Goal: Complete application form

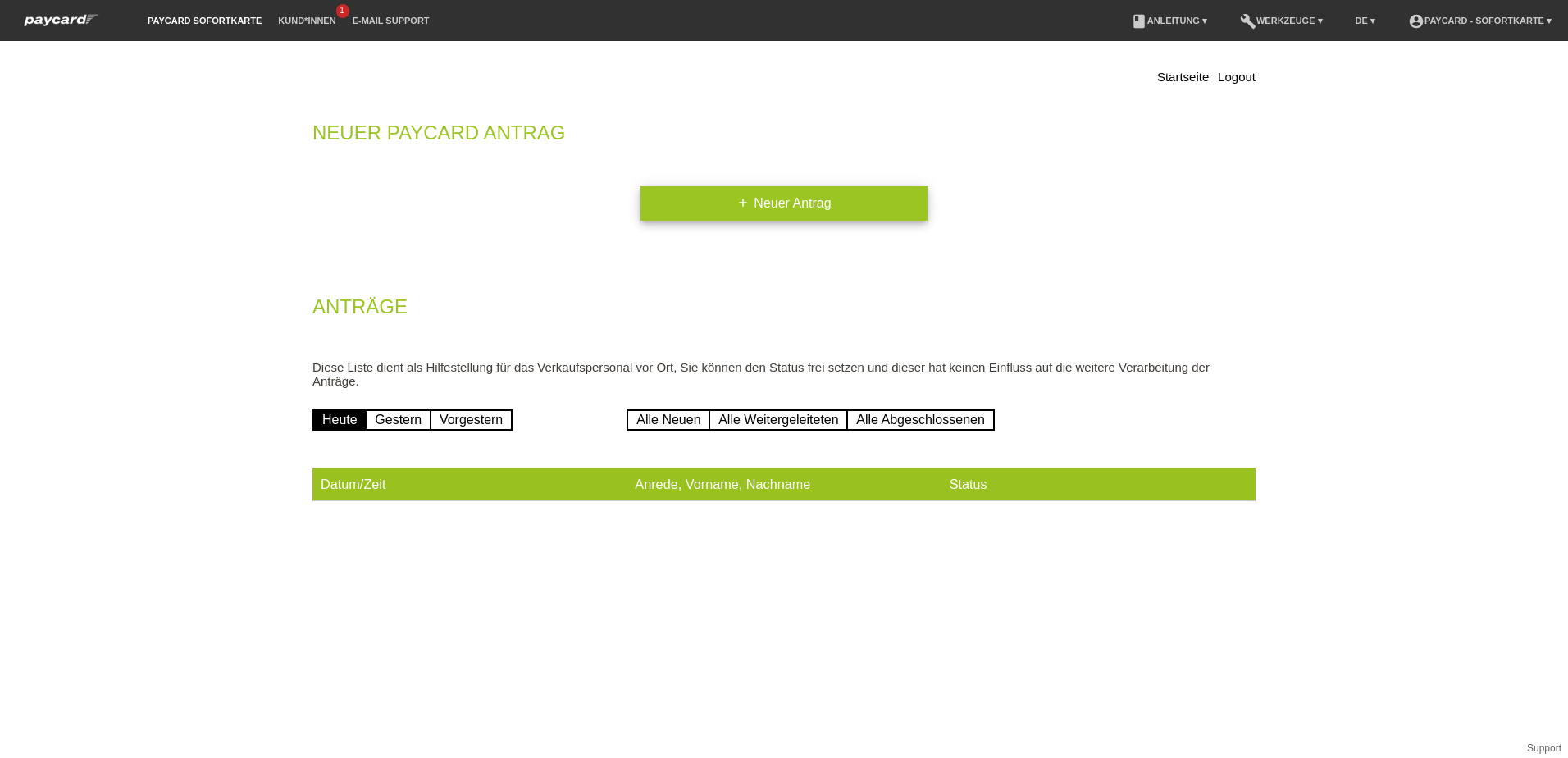
click at [795, 204] on link "add Neuer Antrag" at bounding box center [783, 203] width 287 height 34
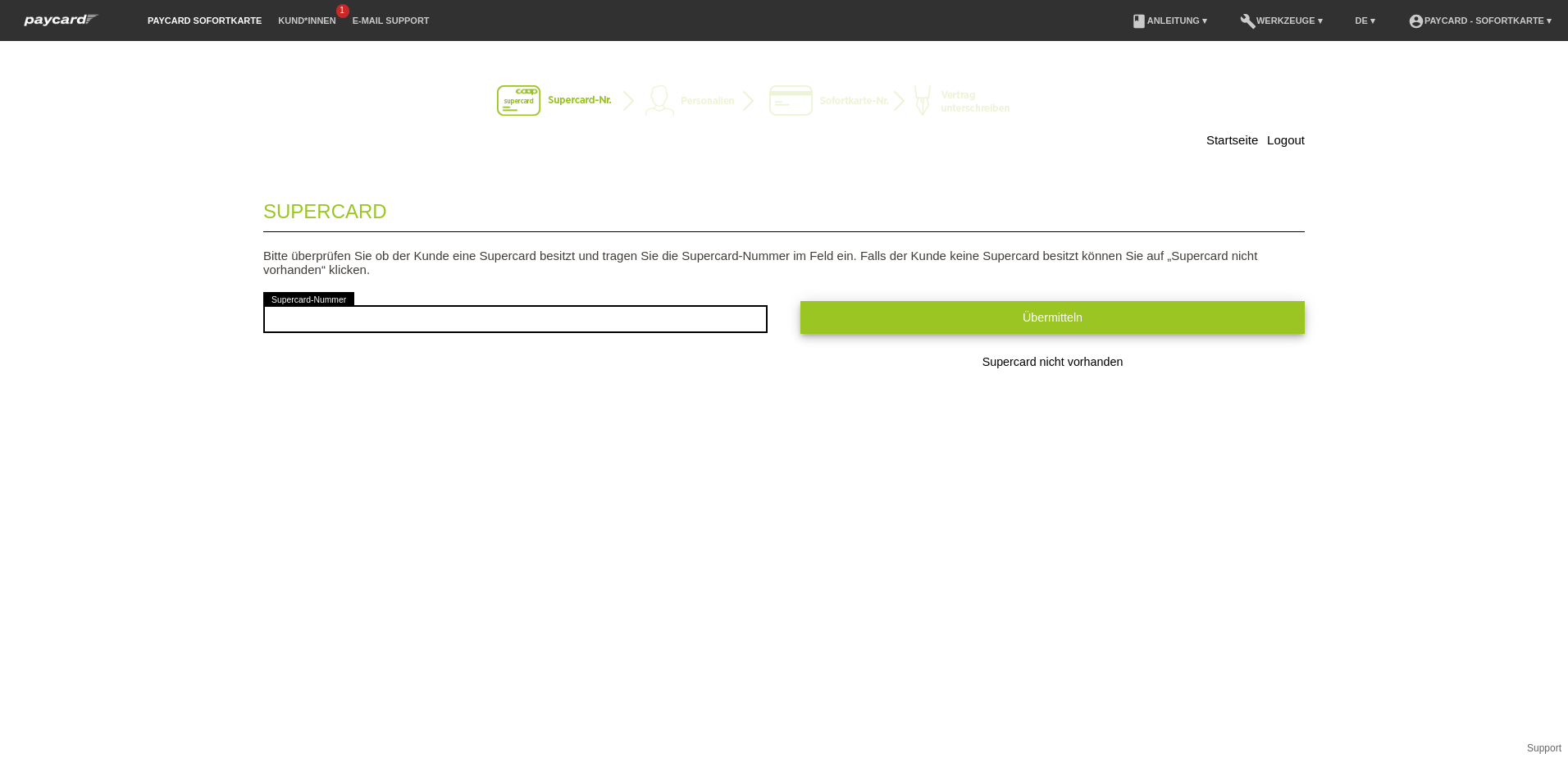
click at [1048, 316] on span "Übermitteln" at bounding box center [1052, 317] width 60 height 13
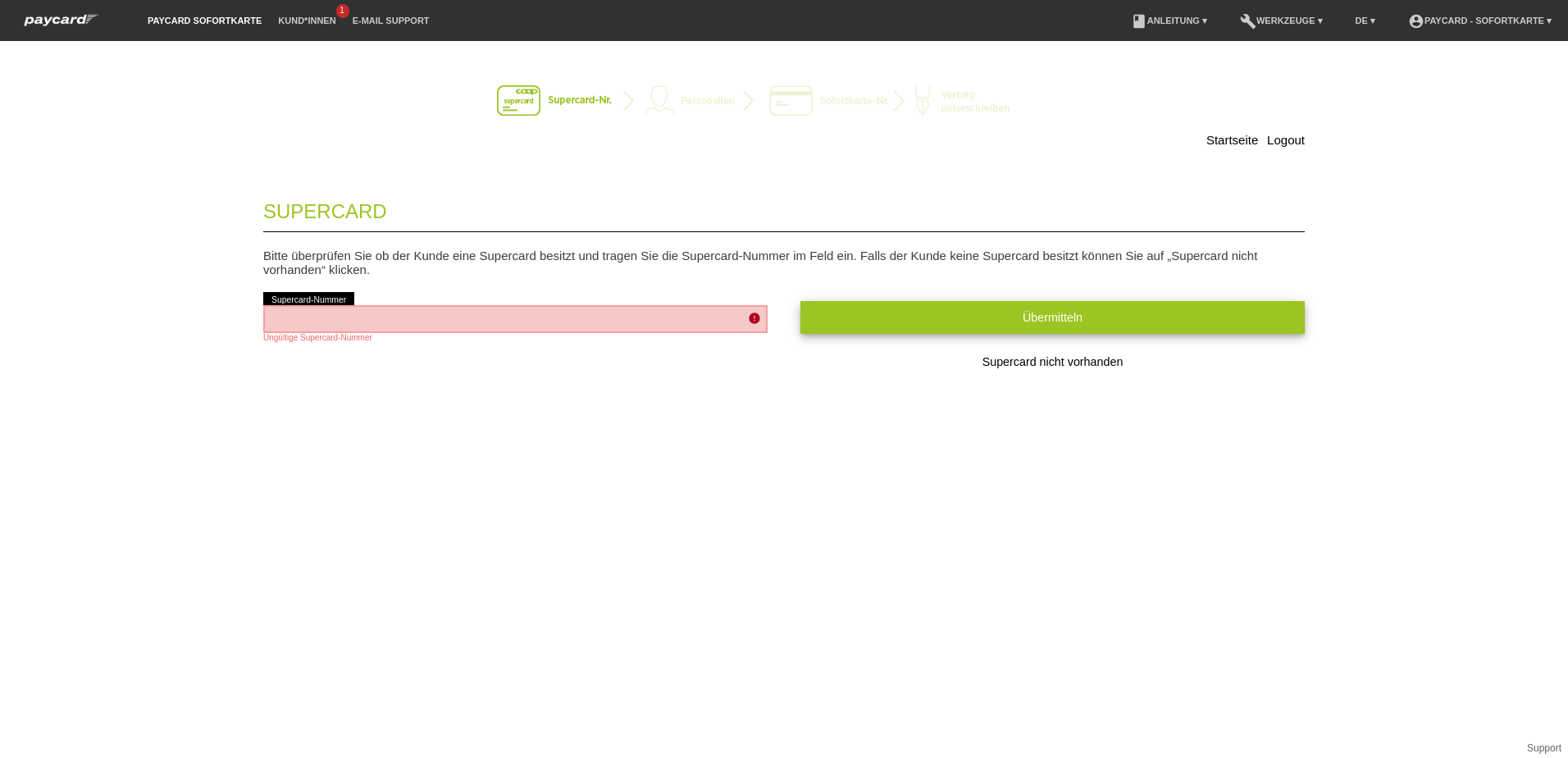
click at [1038, 317] on span "Übermitteln" at bounding box center [1052, 317] width 60 height 13
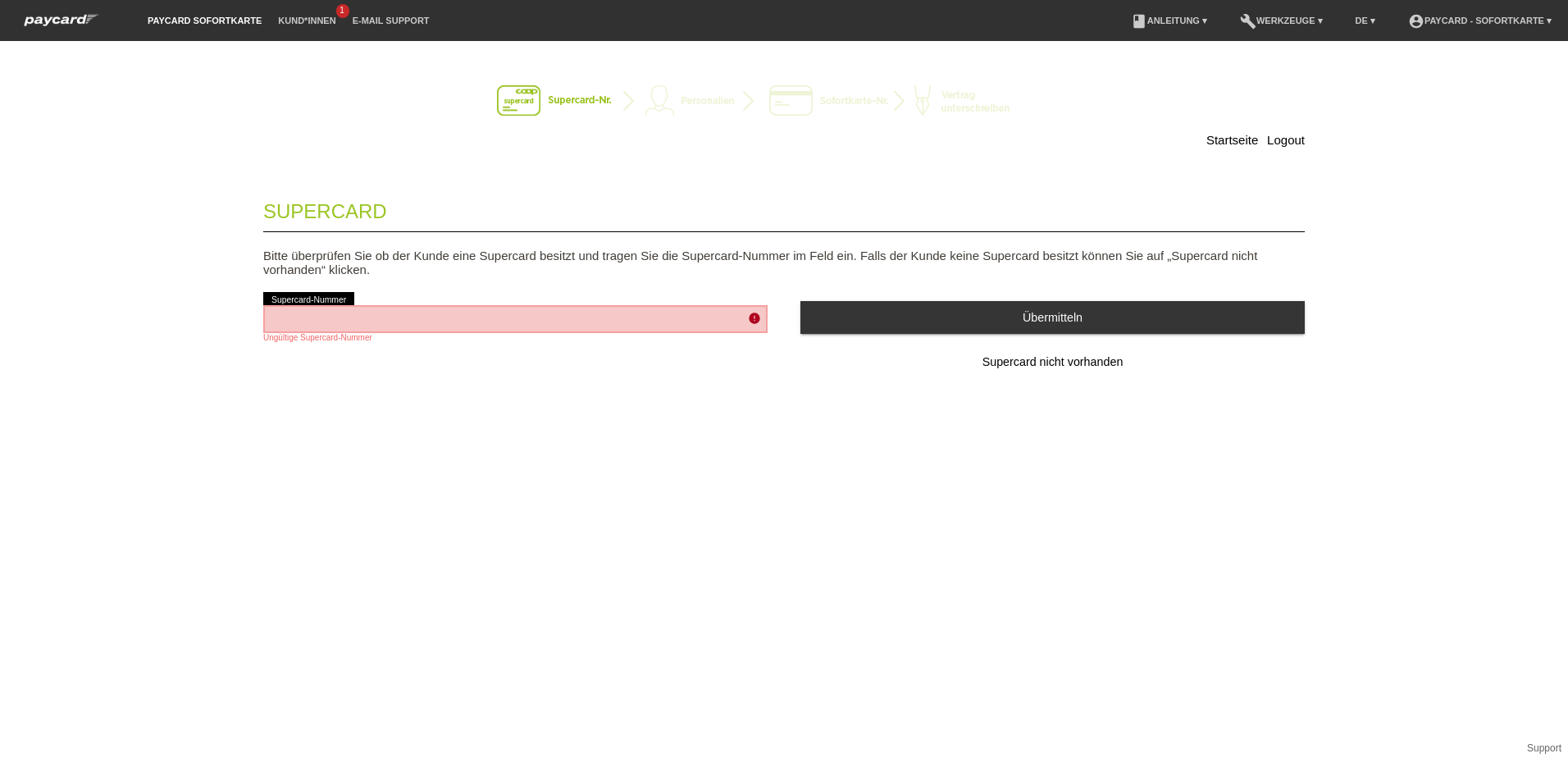
click at [578, 95] on img at bounding box center [784, 102] width 574 height 32
click at [579, 99] on img at bounding box center [784, 102] width 574 height 32
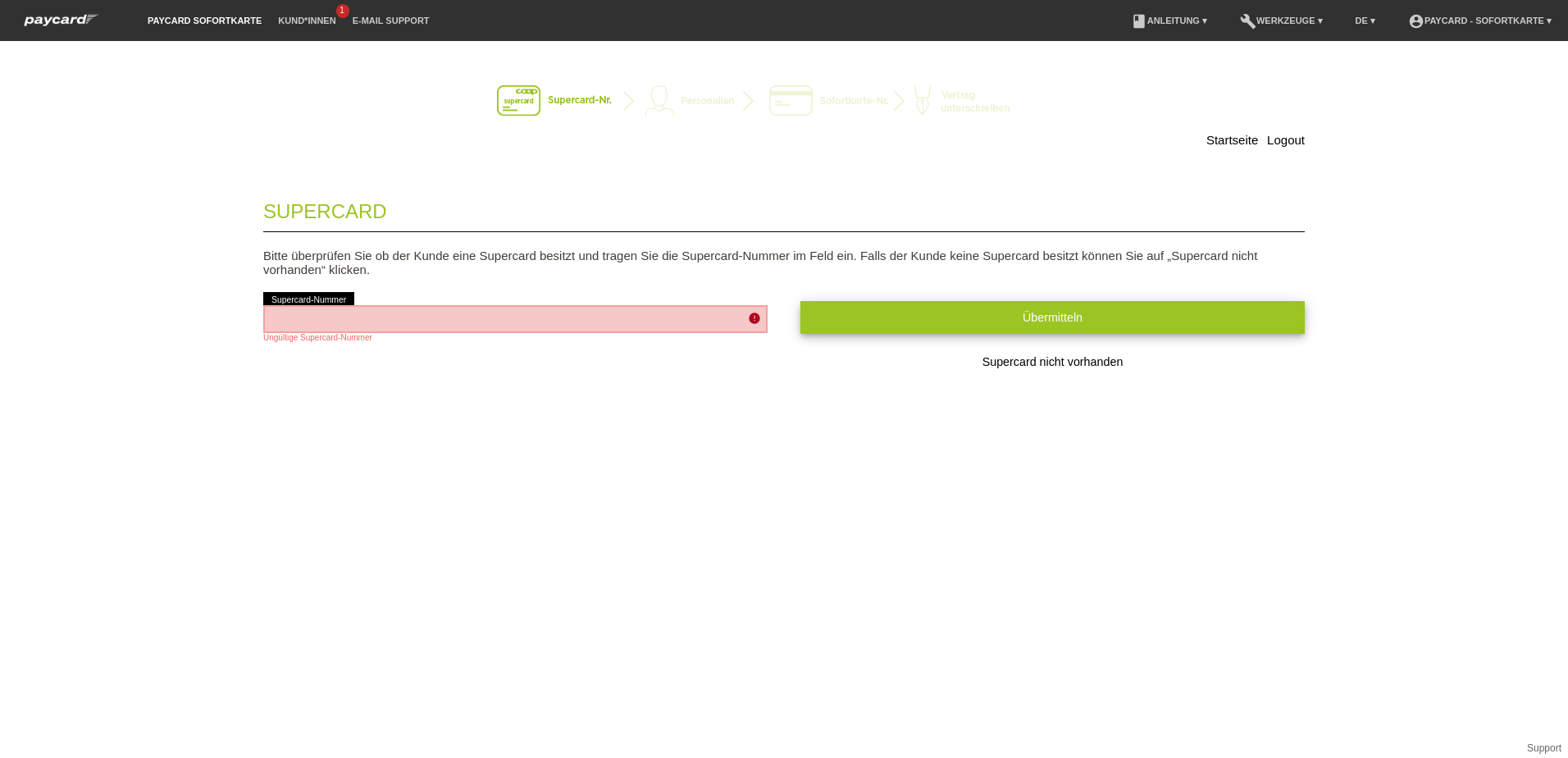
click at [1055, 317] on span "Übermitteln" at bounding box center [1052, 317] width 60 height 13
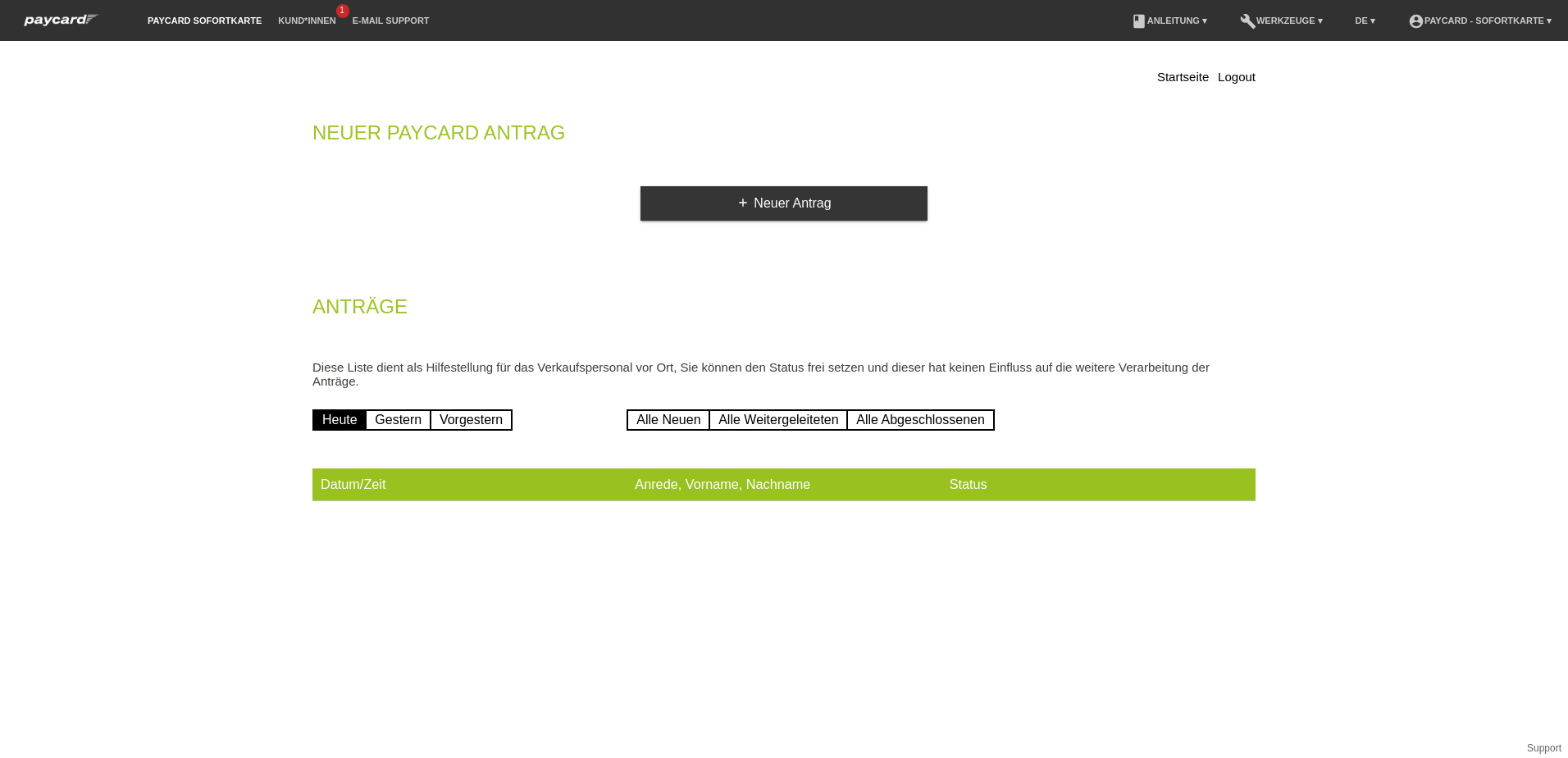
click at [368, 485] on th "Datum/Zeit" at bounding box center [468, 485] width 314 height 32
click at [443, 488] on th "Datum/Zeit" at bounding box center [468, 485] width 314 height 32
click at [778, 205] on link "add Neuer Antrag" at bounding box center [783, 203] width 287 height 34
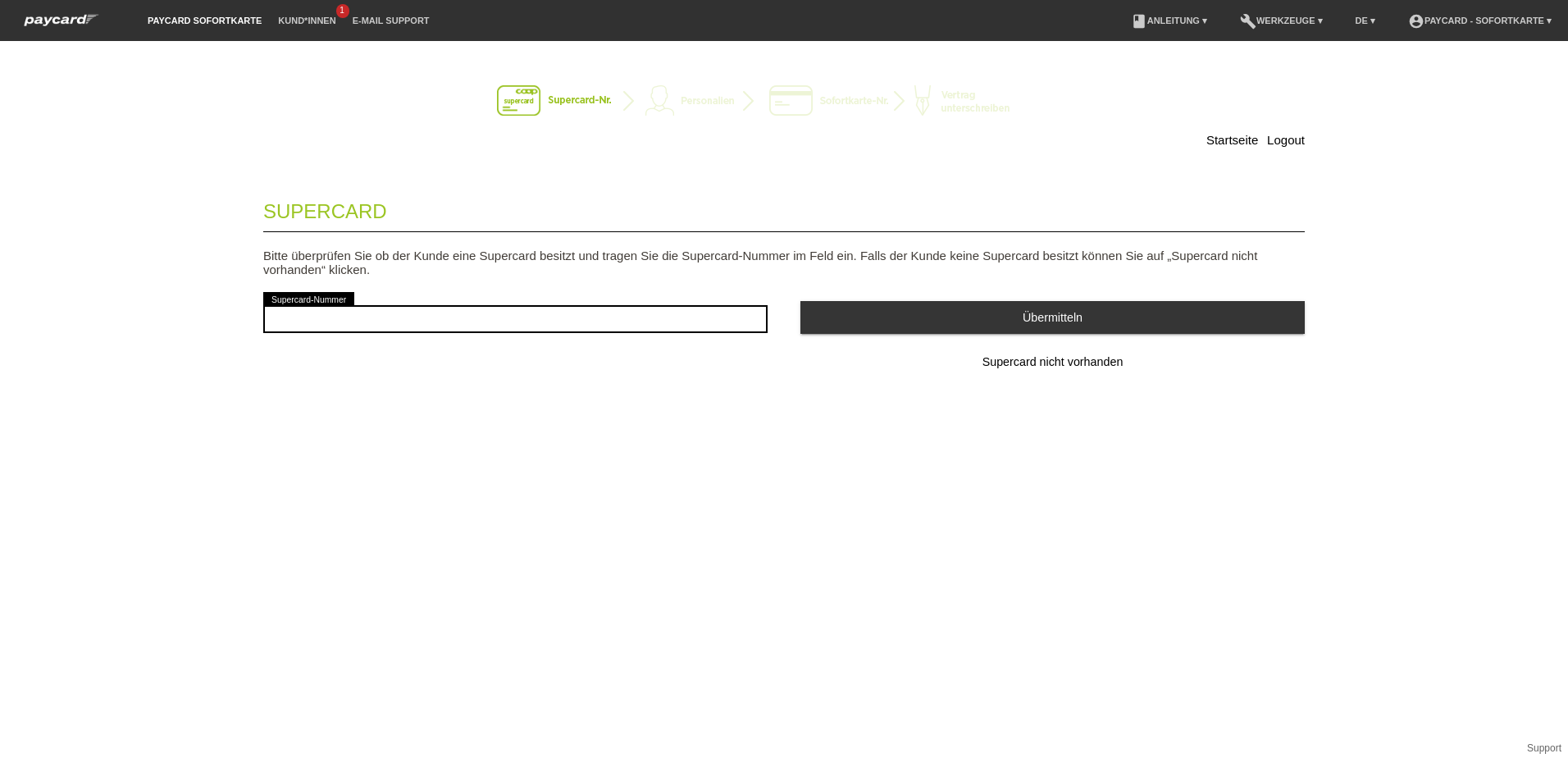
click at [631, 101] on img at bounding box center [784, 102] width 574 height 32
click at [510, 101] on img at bounding box center [784, 102] width 574 height 32
click at [1009, 361] on span "Supercard nicht vorhanden" at bounding box center [1052, 361] width 141 height 13
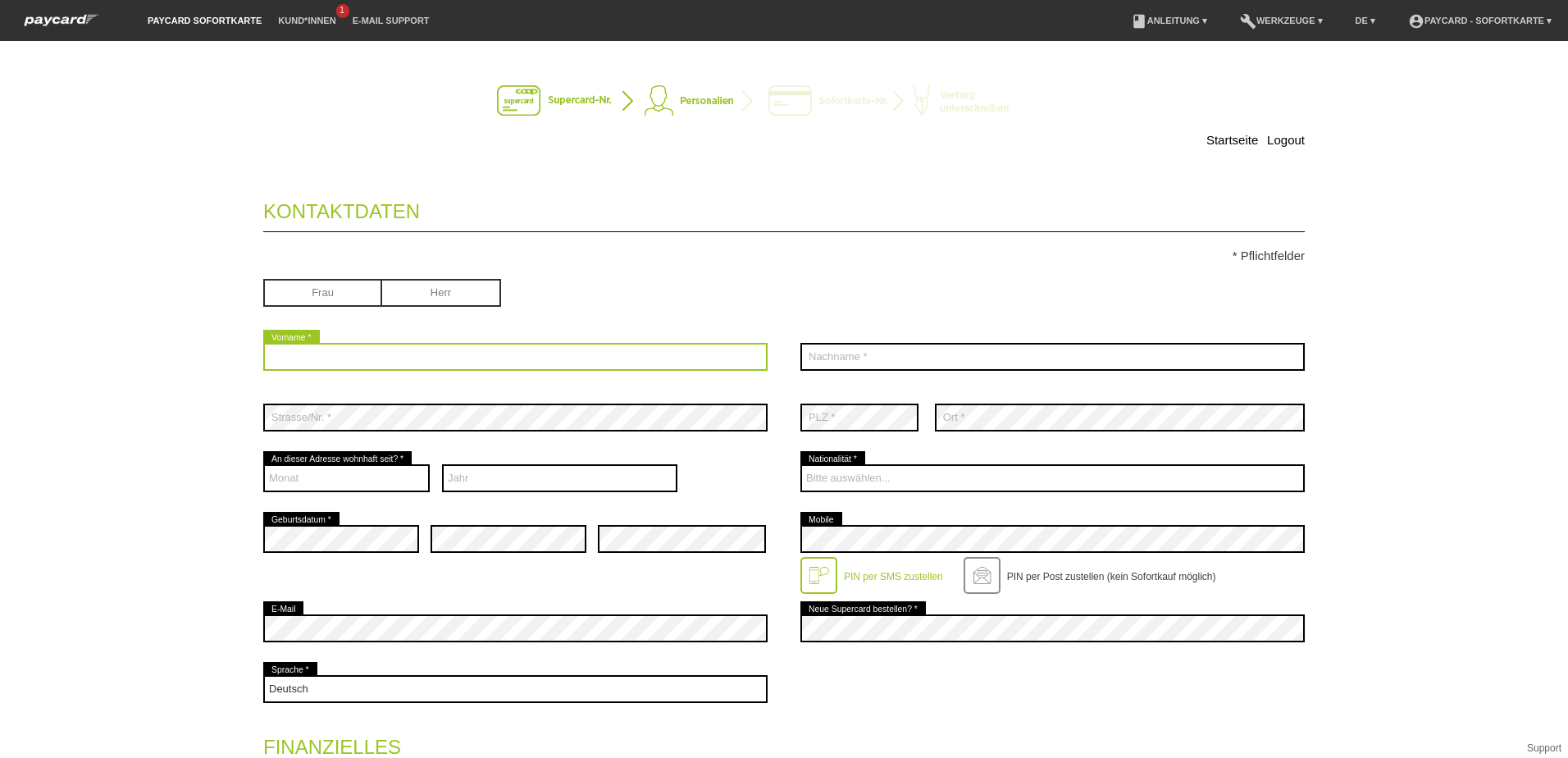
click at [327, 358] on input "text" at bounding box center [515, 356] width 504 height 28
type input "Ramon"
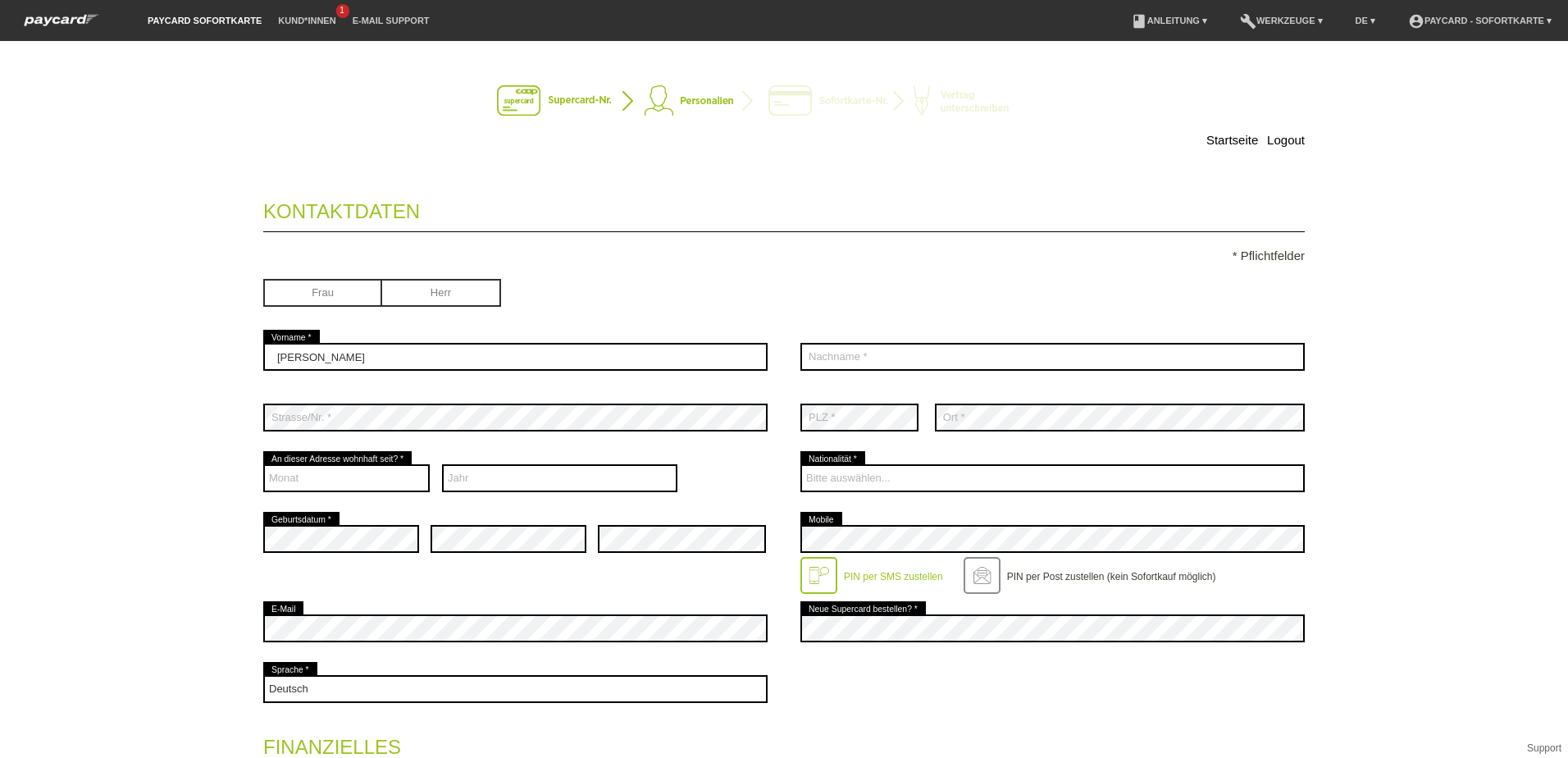
type input "Schlegel"
click at [351, 474] on select "Monat 01 02 03 04 05 06 07 08 09 10 11 12" at bounding box center [346, 477] width 166 height 28
click at [263, 464] on select "Monat 01 02 03 04 05 06 07 08 09 10 11 12" at bounding box center [346, 477] width 166 height 28
click at [292, 478] on select "Monat 01 02 03 04 05 06 07 08 09 10 11 12" at bounding box center [346, 477] width 166 height 28
select select "09"
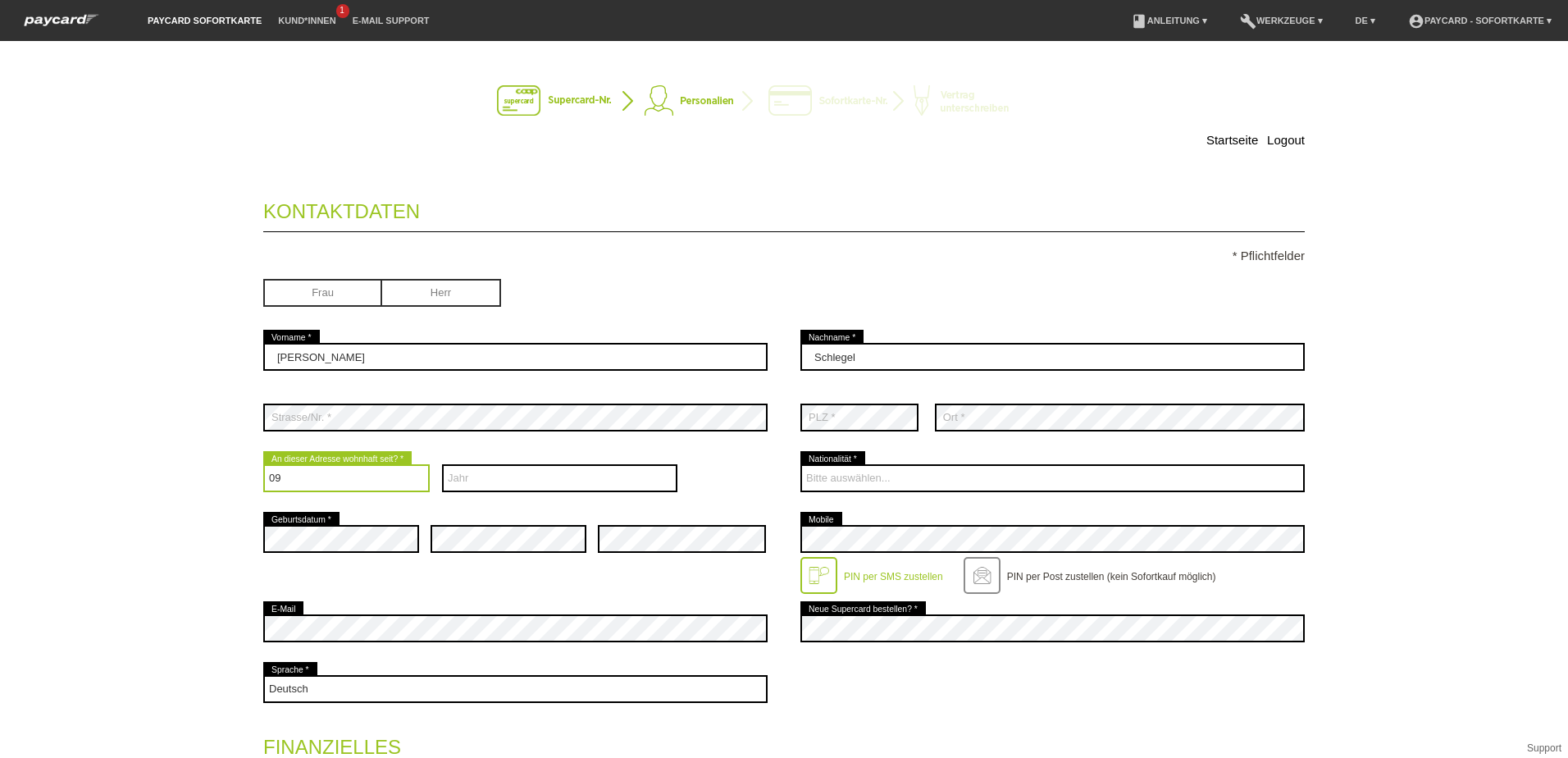
click at [263, 464] on select "Monat 01 02 03 04 05 06 07 08 09 10 11 12" at bounding box center [346, 477] width 166 height 28
click at [340, 481] on select "Monat 01 02 03 04 05 06 07 08 09 10 11 12" at bounding box center [346, 477] width 166 height 28
click at [269, 474] on select "Monat 01 02 03 04 05 06 07 08 09 10 11 12" at bounding box center [346, 477] width 166 height 28
click at [503, 480] on select "Jahr 2025 2024 2023 2022 2021 2020 2019 2018 2017 2016" at bounding box center [560, 477] width 236 height 28
select select "2025"
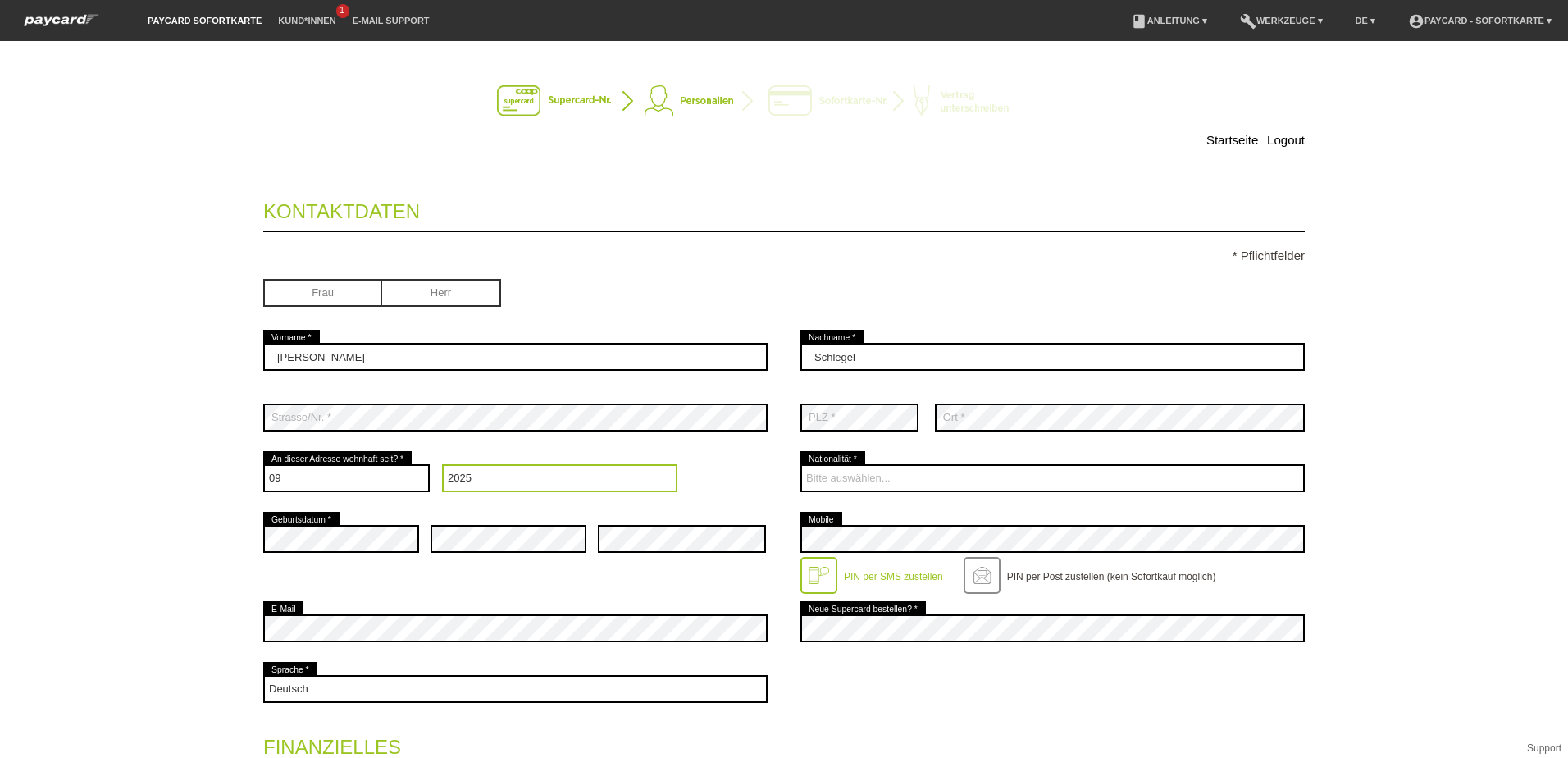
click at [442, 464] on select "Jahr 2025 2024 2023 2022 2021 2020 2019 2018 2017 2016" at bounding box center [560, 477] width 236 height 28
click at [283, 477] on select "Monat 01 02 03 04 05 06 07 08 09 10 11 12" at bounding box center [346, 477] width 166 height 28
click at [263, 464] on select "Monat 01 02 03 04 05 06 07 08 09 10 11 12" at bounding box center [346, 477] width 166 height 28
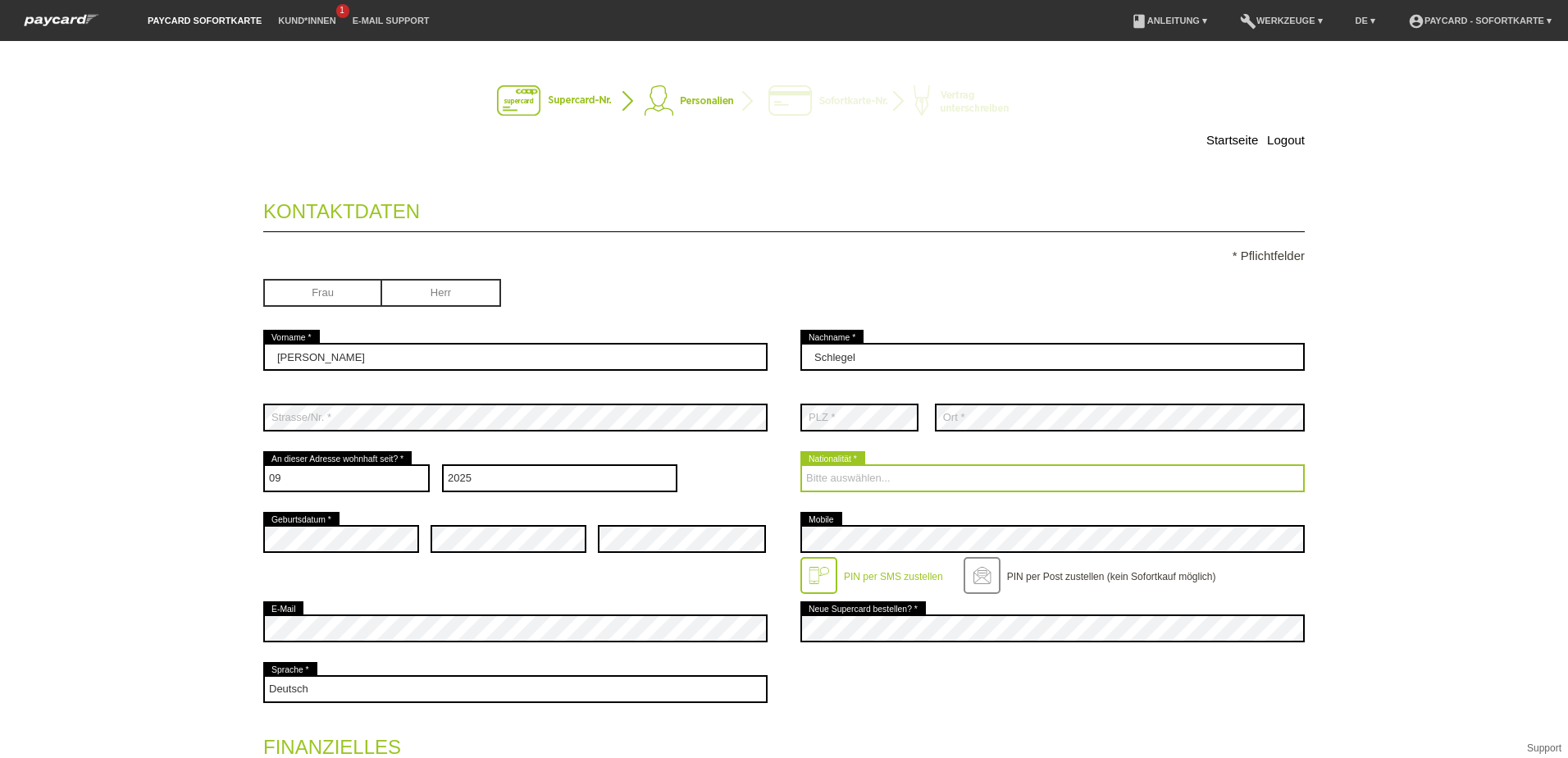
click at [857, 477] on select "Bitte auswählen... Schweiz Deutschland Liechtenstein Österreich ------------ Af…" at bounding box center [1052, 477] width 504 height 28
select select "CH"
click at [800, 464] on select "Bitte auswählen... Schweiz Deutschland Liechtenstein Österreich ------------ Af…" at bounding box center [1052, 477] width 504 height 28
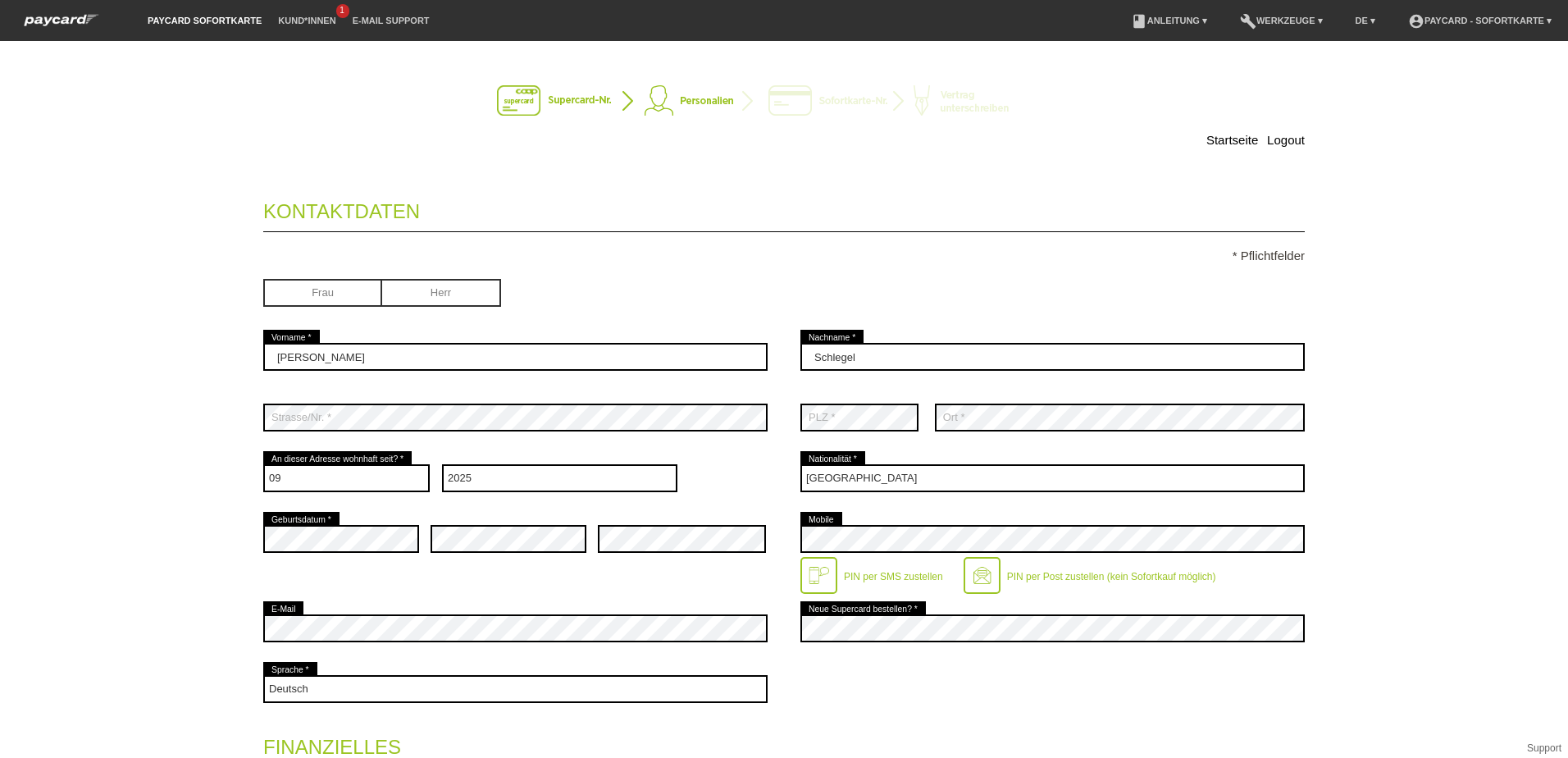
click at [971, 573] on div at bounding box center [981, 575] width 37 height 37
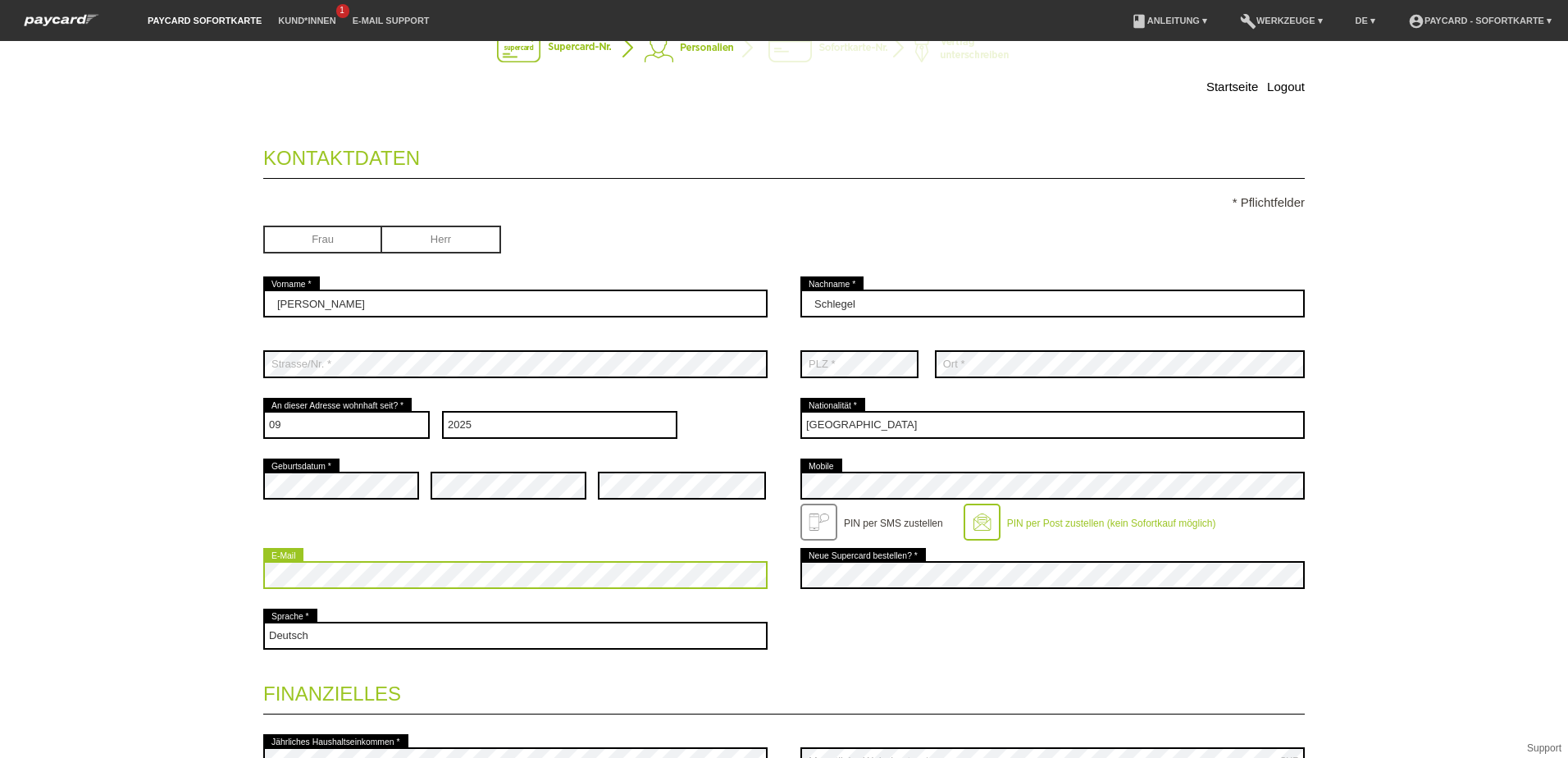
scroll to position [164, 0]
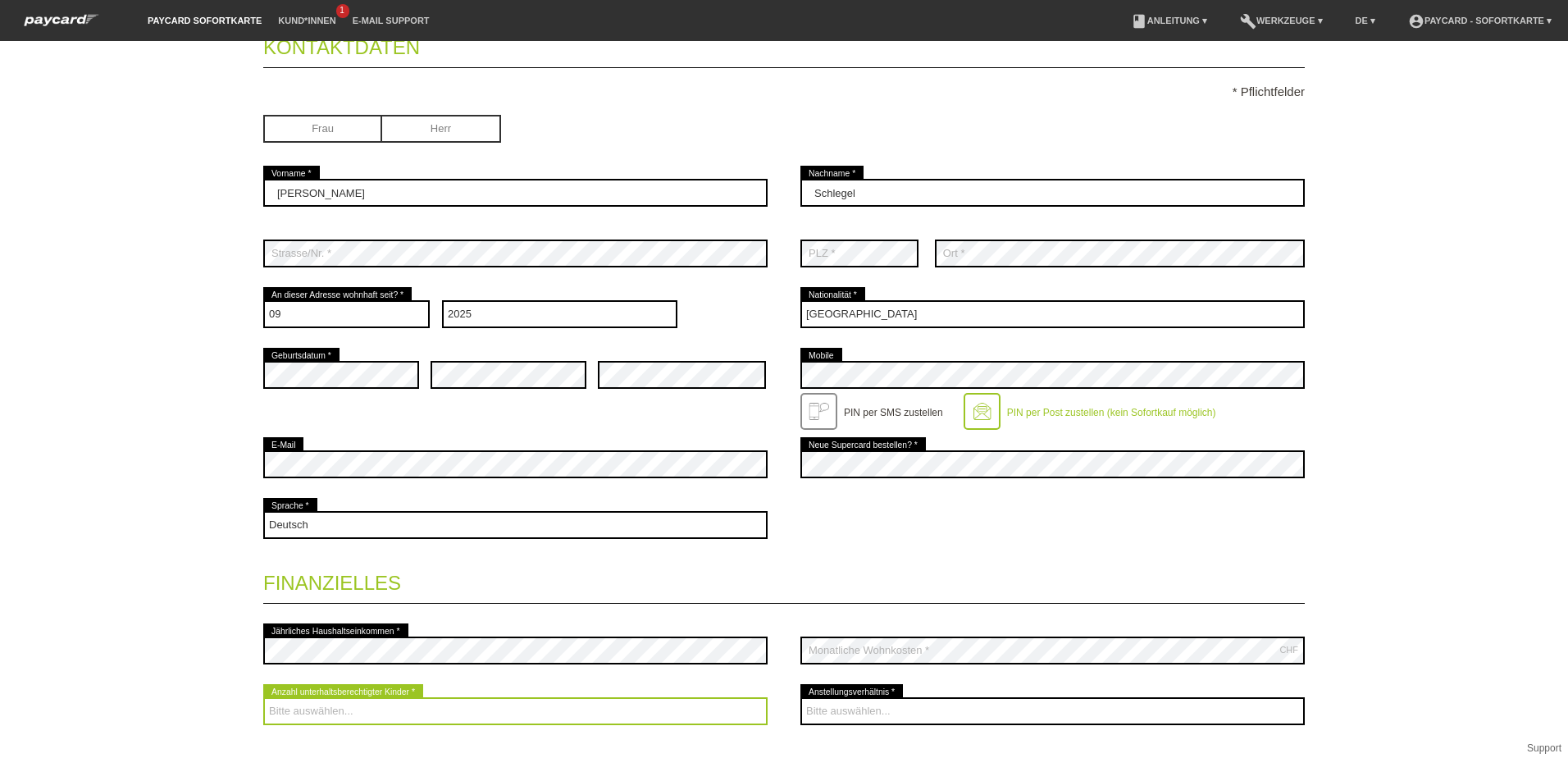
click at [383, 712] on select "Bitte auswählen... 0 1 2 3 4 5 6 7 8 9" at bounding box center [515, 710] width 504 height 28
select select "0"
click at [263, 697] on select "Bitte auswählen... 0 1 2 3 4 5 6 7 8 9" at bounding box center [515, 710] width 504 height 28
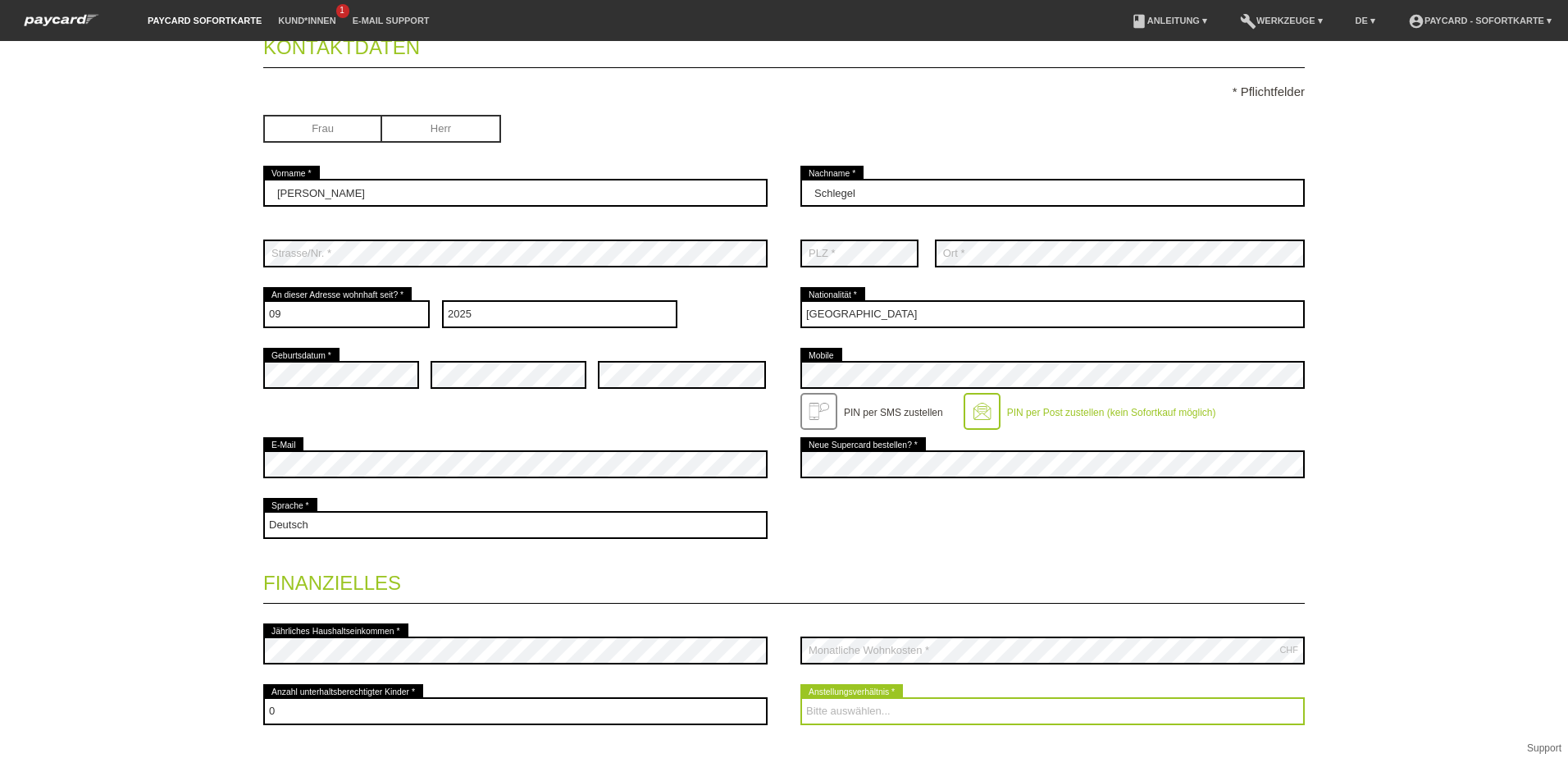
click at [890, 715] on select "Bitte auswählen... Unbefristet Befristet Lehrling/Student Pensioniert Nicht arb…" at bounding box center [1052, 710] width 504 height 28
select select "UNLIMITED"
click at [800, 697] on select "Bitte auswählen... Unbefristet Befristet Lehrling/Student Pensioniert Nicht arb…" at bounding box center [1052, 710] width 504 height 28
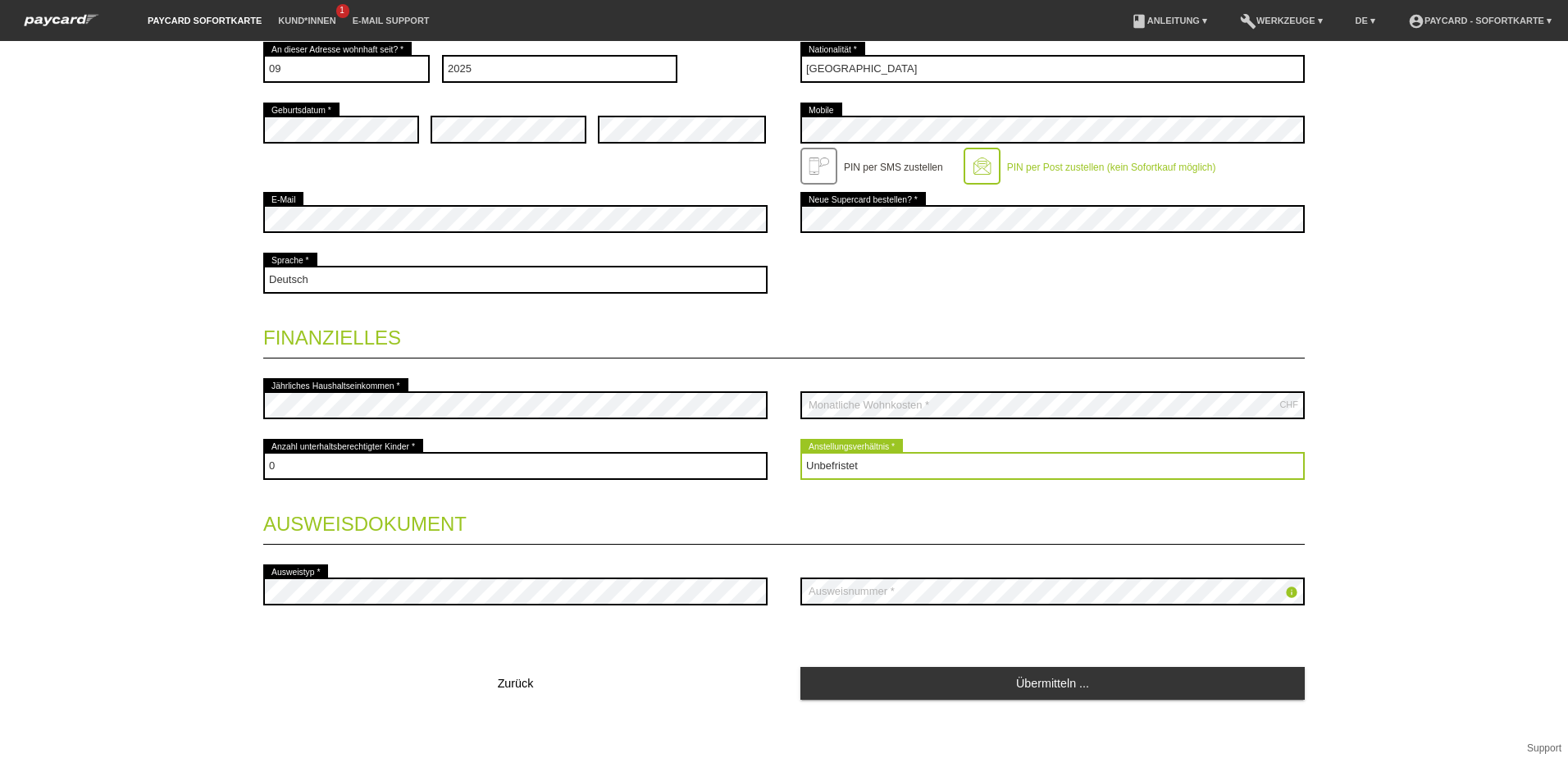
scroll to position [410, 0]
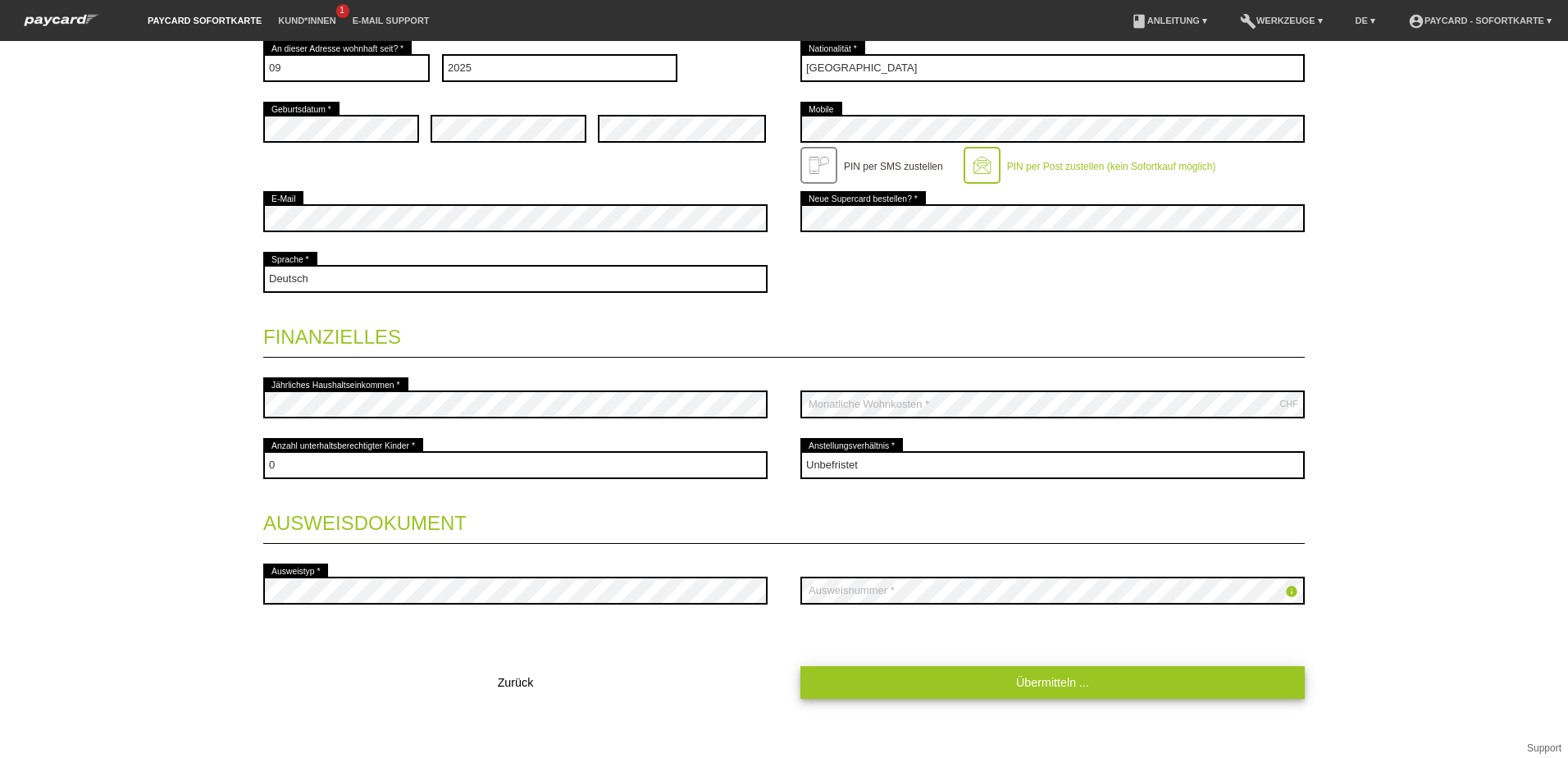
click at [1029, 680] on link "Übermitteln ..." at bounding box center [1052, 682] width 504 height 32
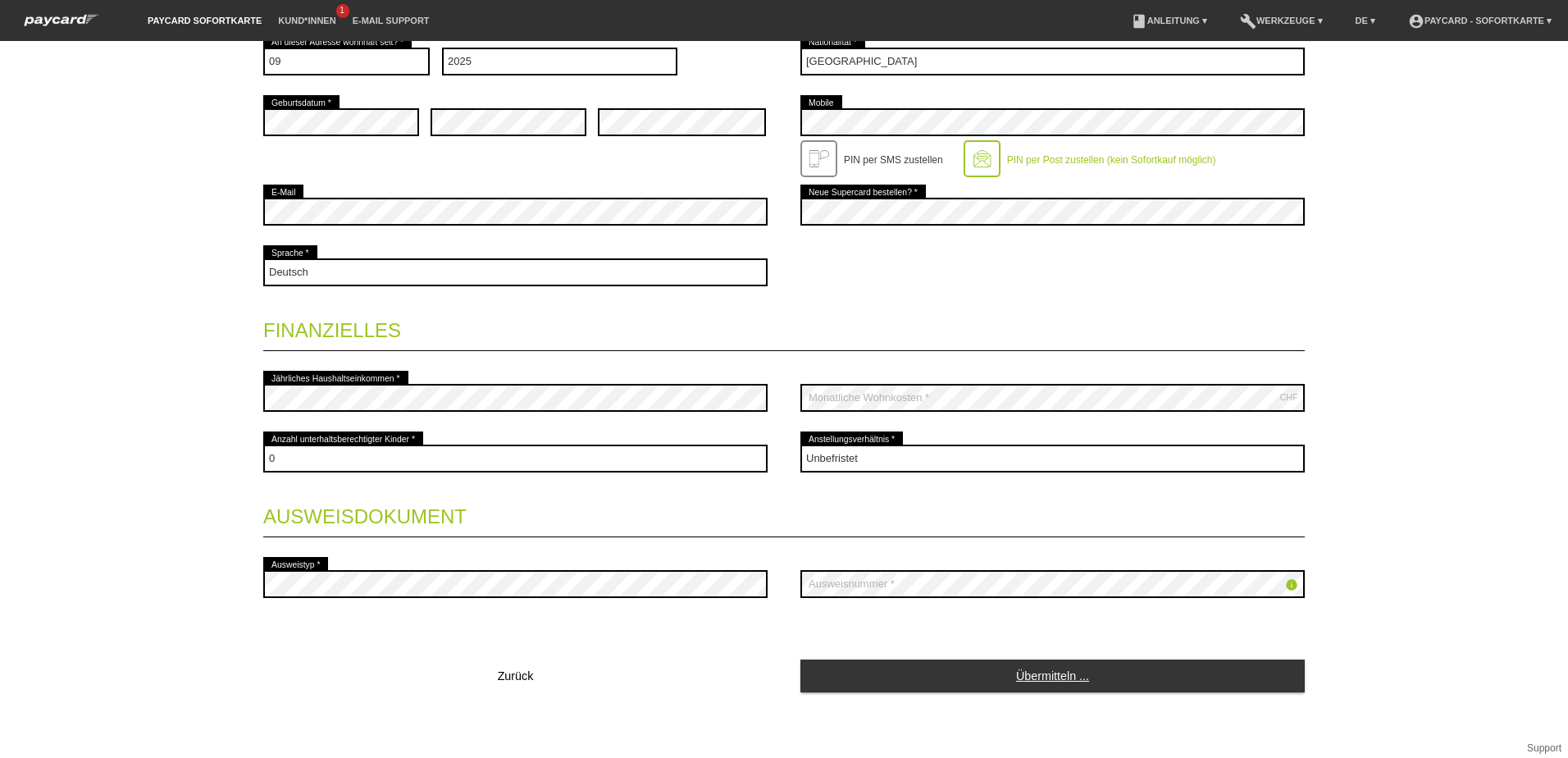
scroll to position [418, 0]
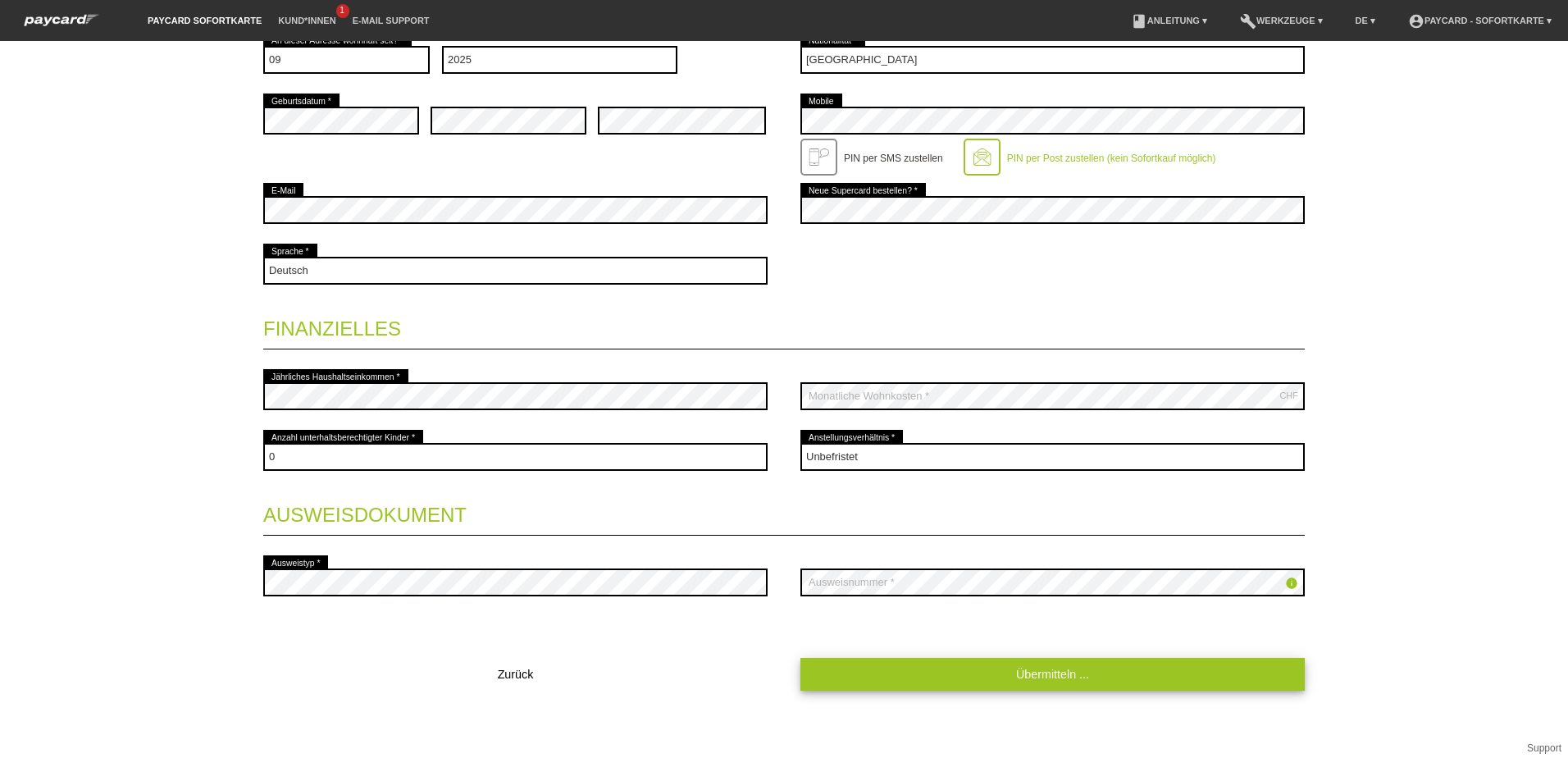
click at [1031, 671] on link "Übermitteln ..." at bounding box center [1052, 673] width 504 height 32
click at [1026, 672] on link "Übermitteln ..." at bounding box center [1052, 673] width 504 height 32
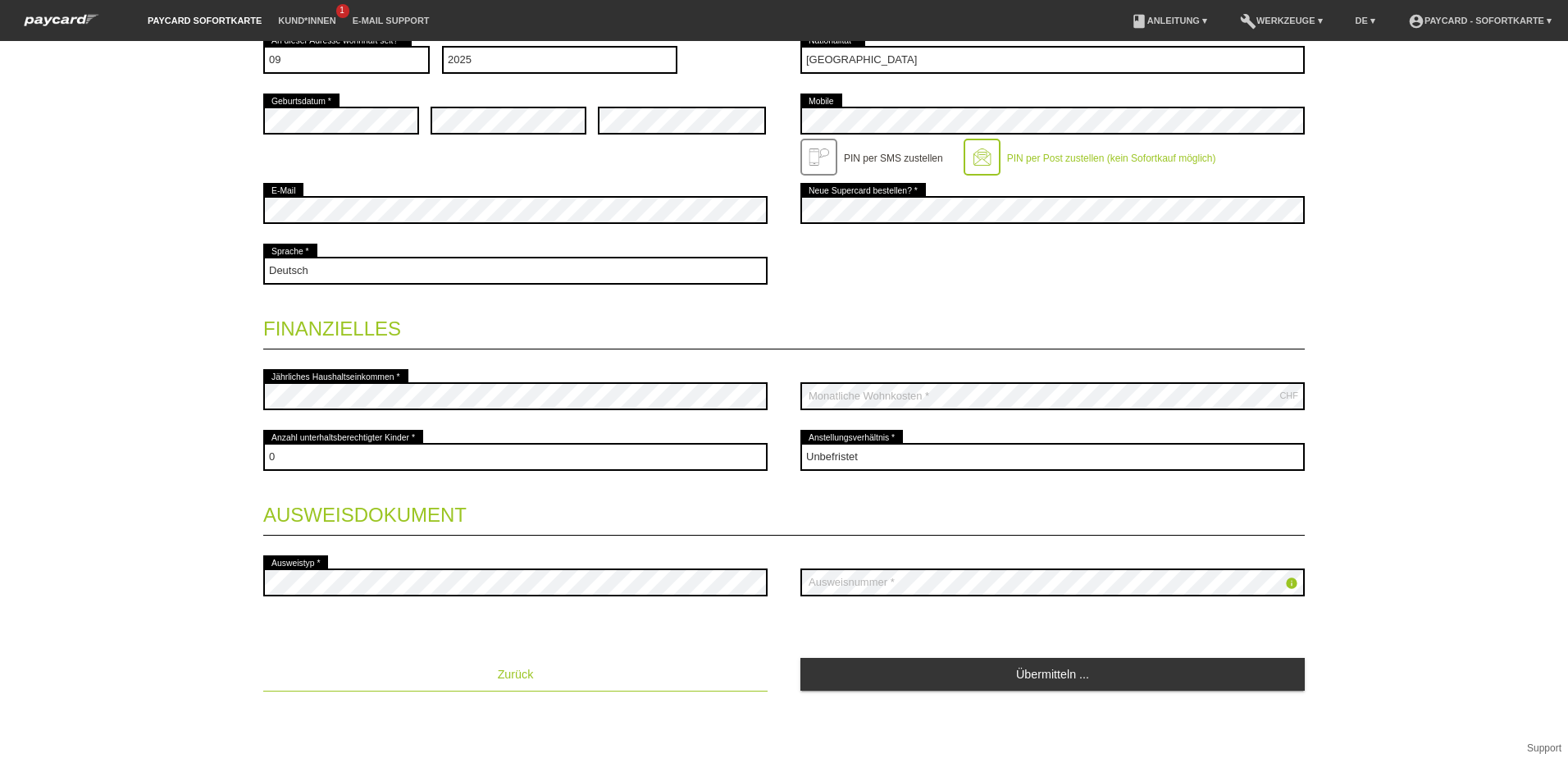
click at [505, 673] on span "Zurück" at bounding box center [516, 673] width 36 height 13
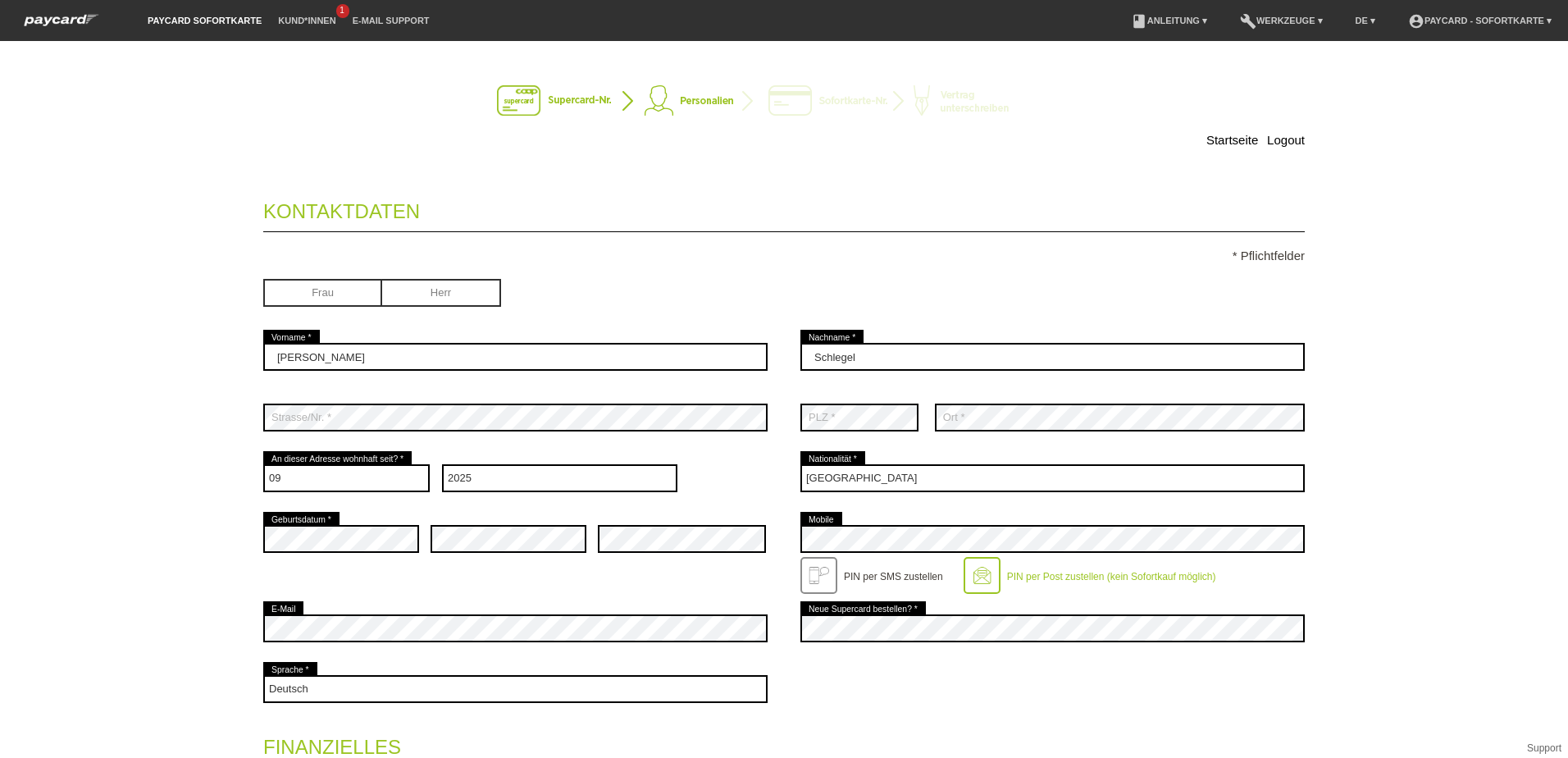
select select "09"
select select "2025"
select select "CH"
select select "0"
select select "UNLIMITED"
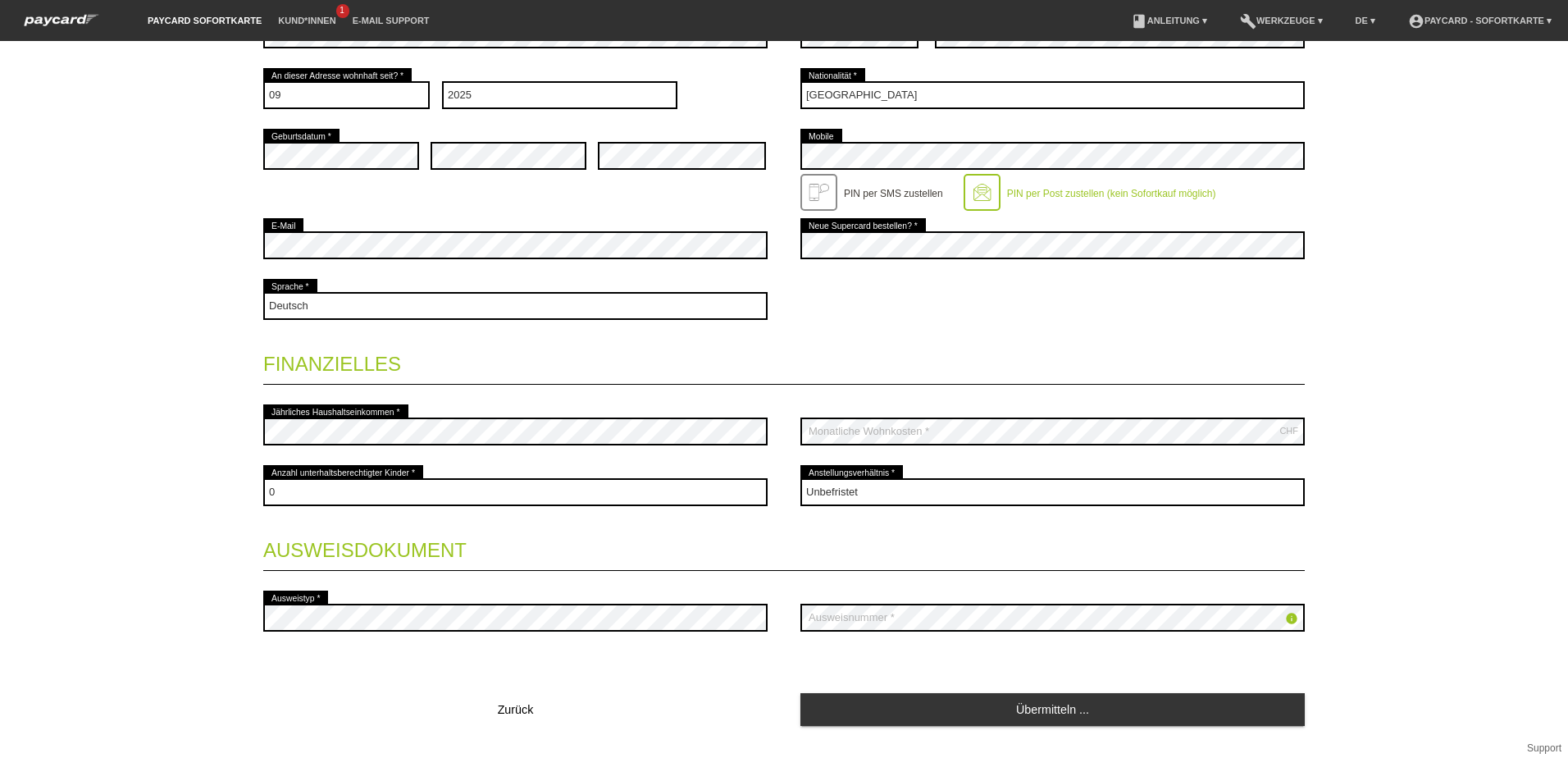
scroll to position [418, 0]
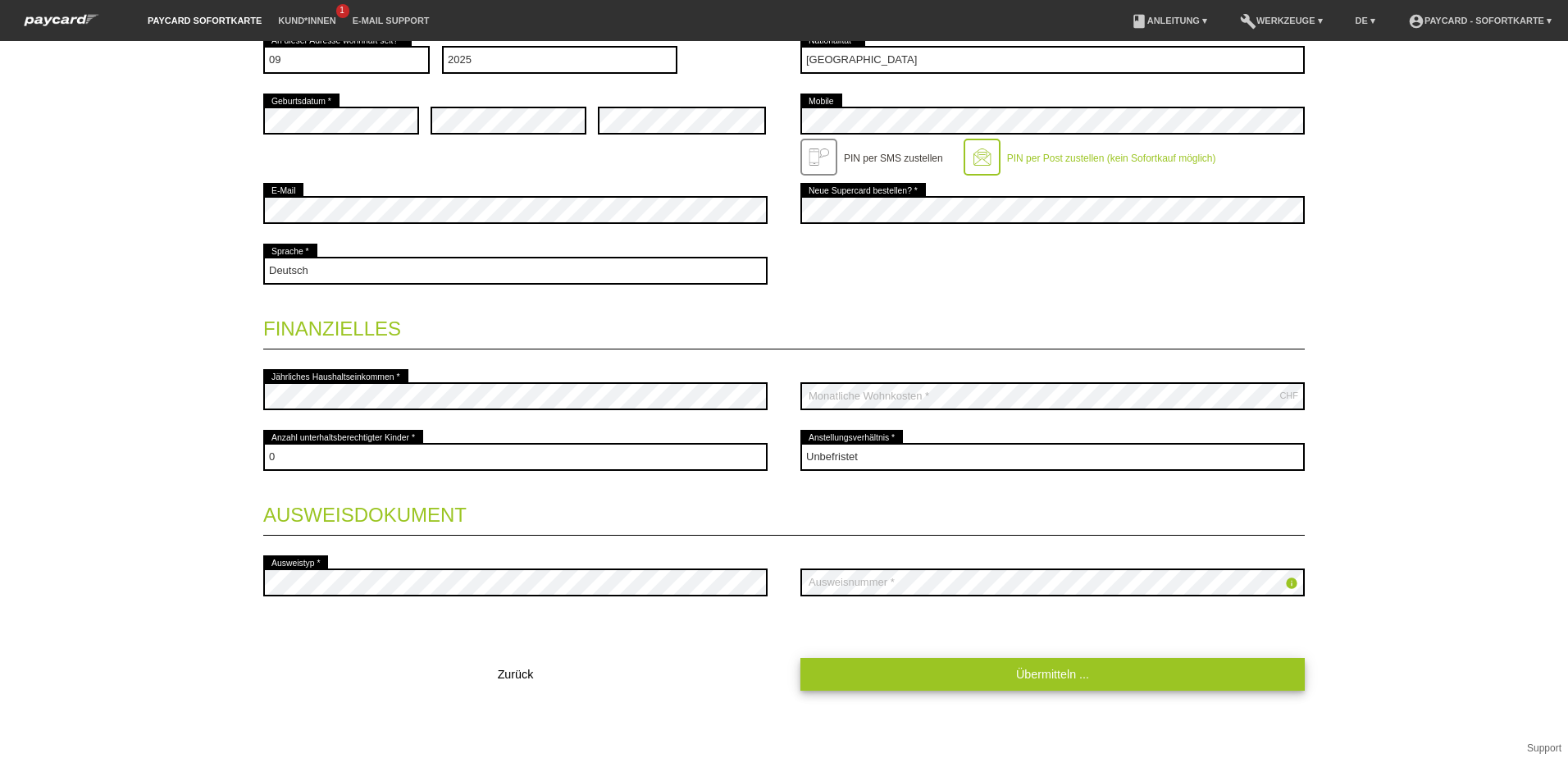
click at [1025, 674] on link "Übermitteln ..." at bounding box center [1052, 673] width 504 height 32
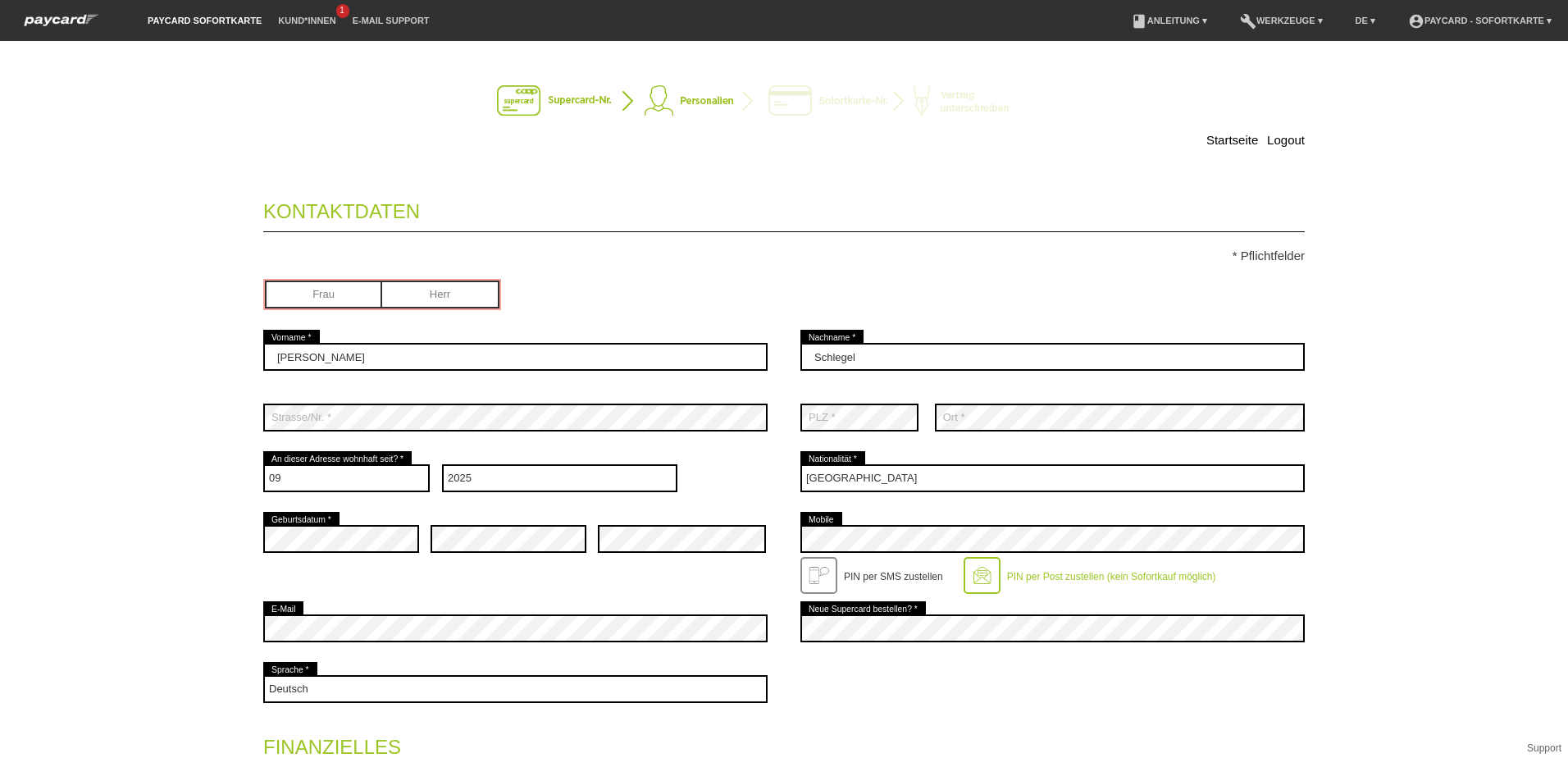
scroll to position [0, 0]
click at [806, 573] on div at bounding box center [818, 575] width 37 height 37
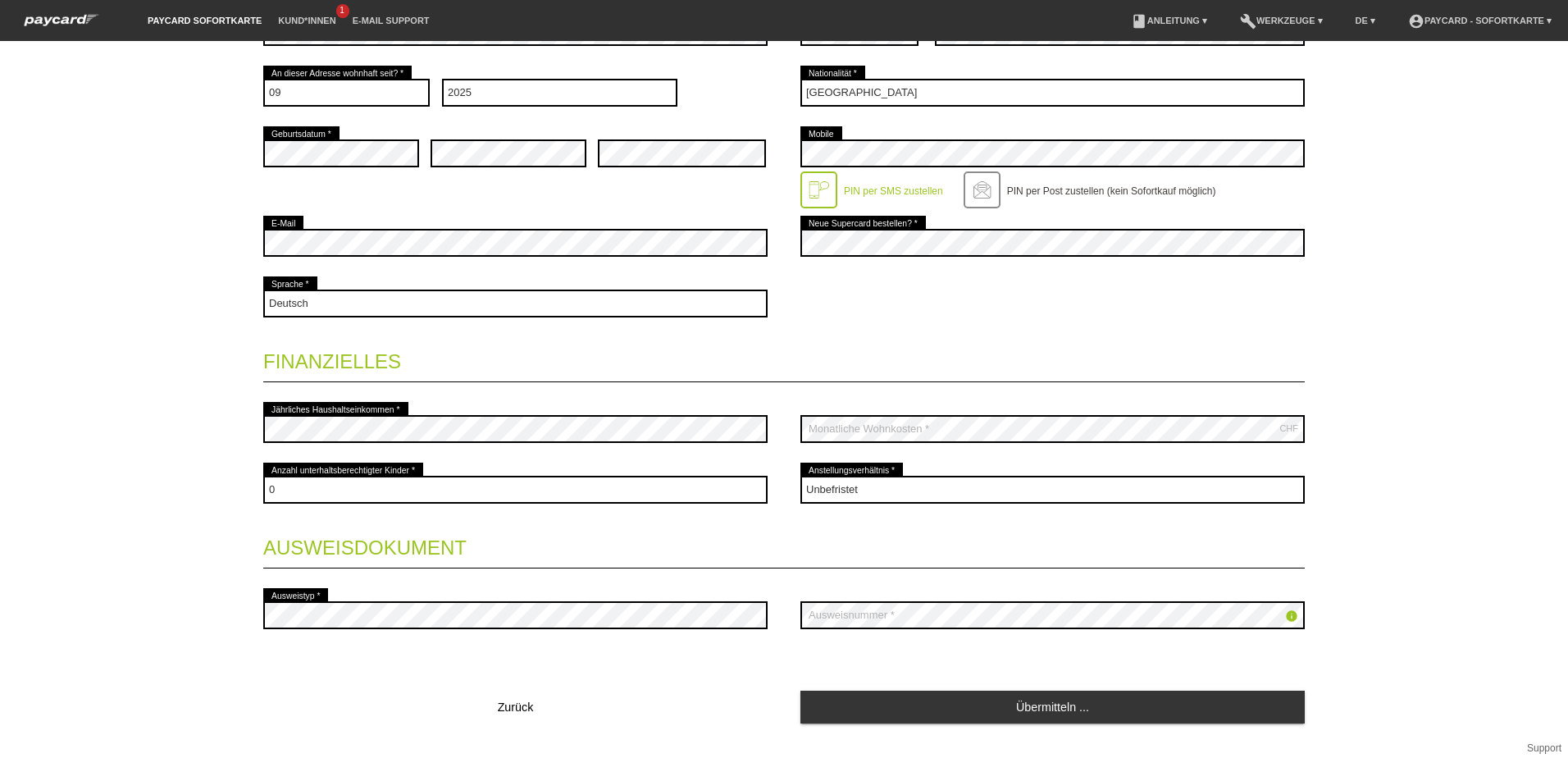
scroll to position [418, 0]
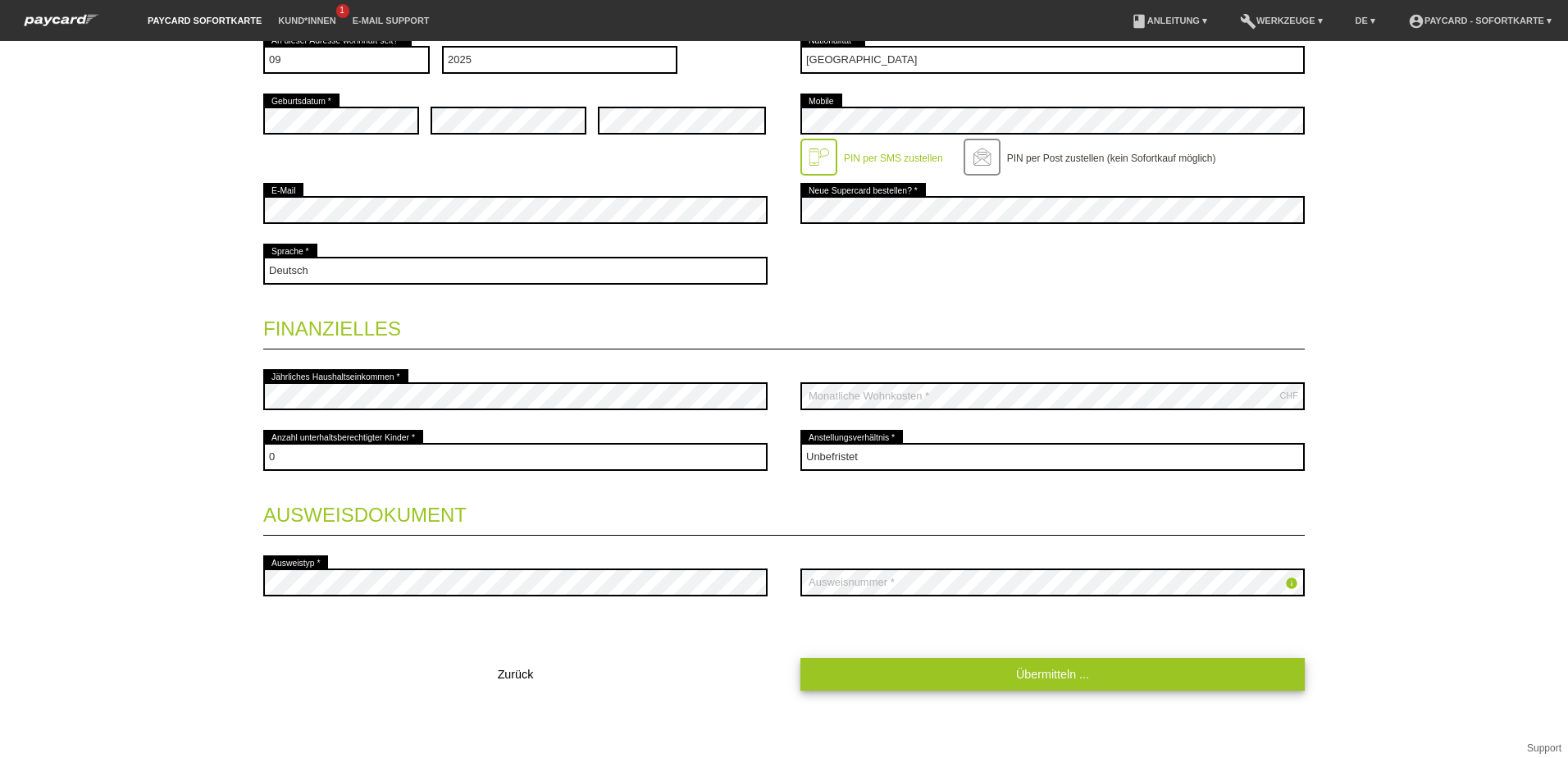
click at [1026, 671] on link "Übermitteln ..." at bounding box center [1052, 673] width 504 height 32
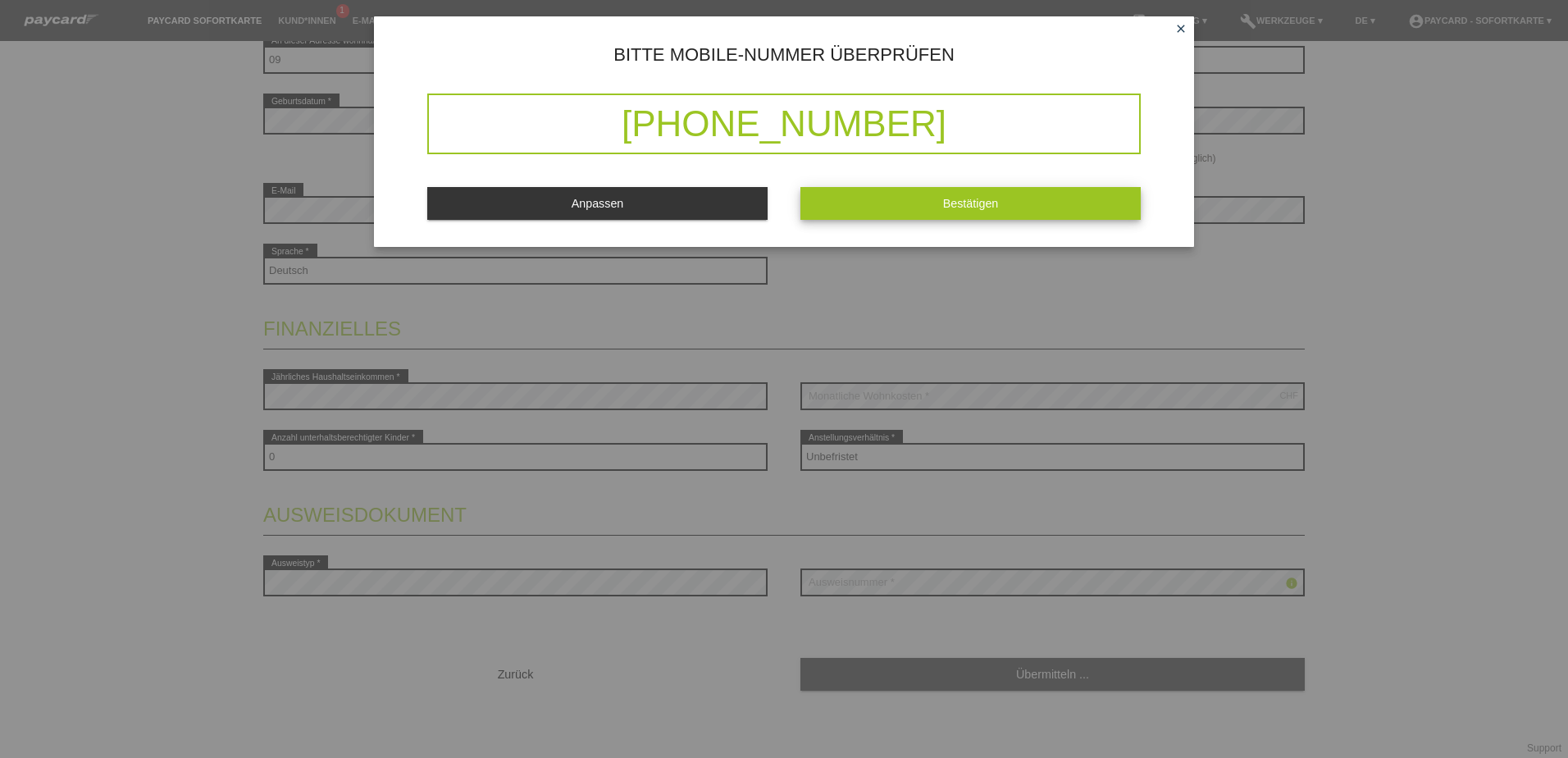
click at [851, 204] on button "Bestätigen" at bounding box center [970, 203] width 340 height 32
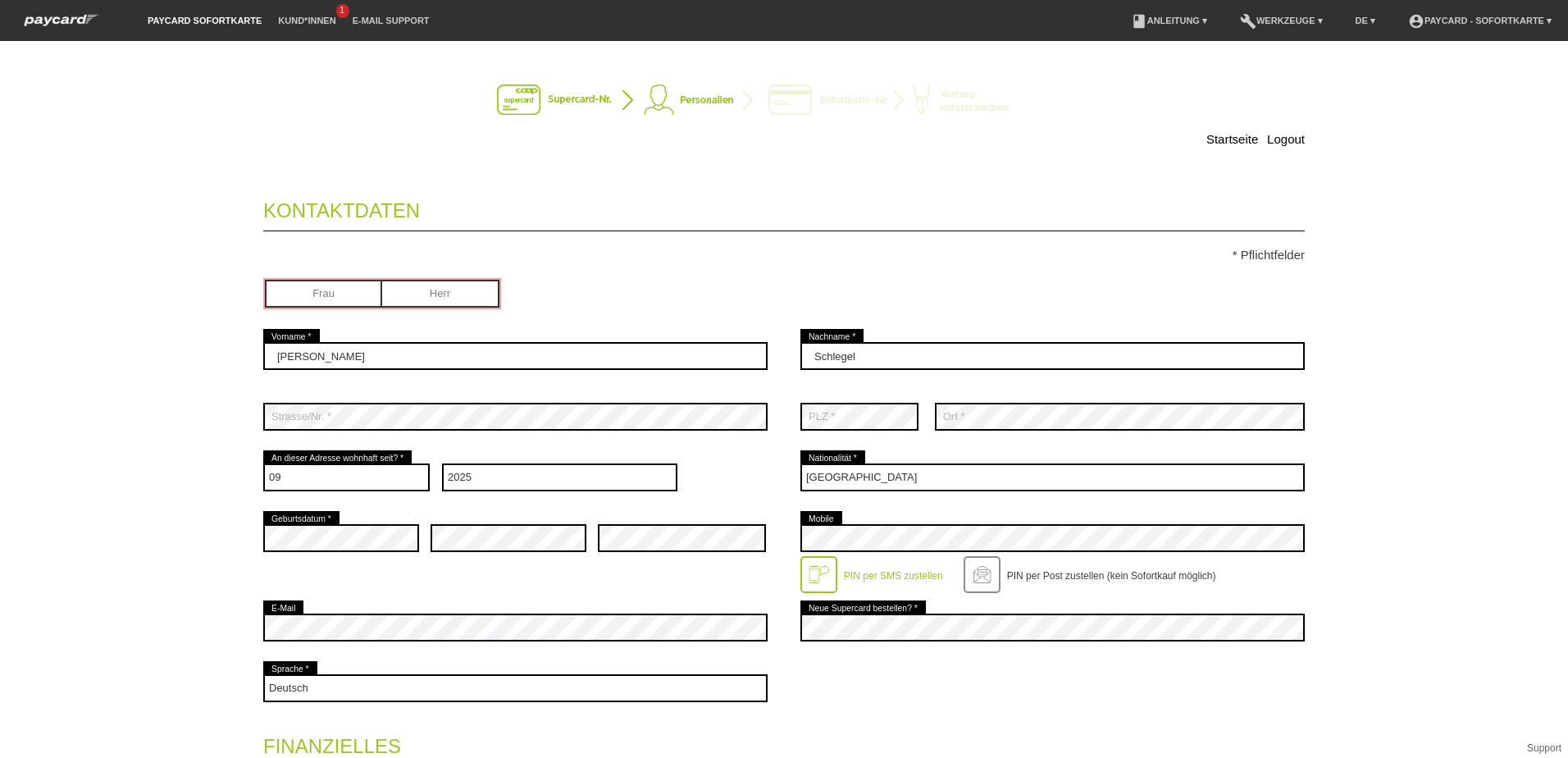
scroll to position [0, 0]
click at [440, 297] on input "radio" at bounding box center [441, 292] width 117 height 24
radio input "true"
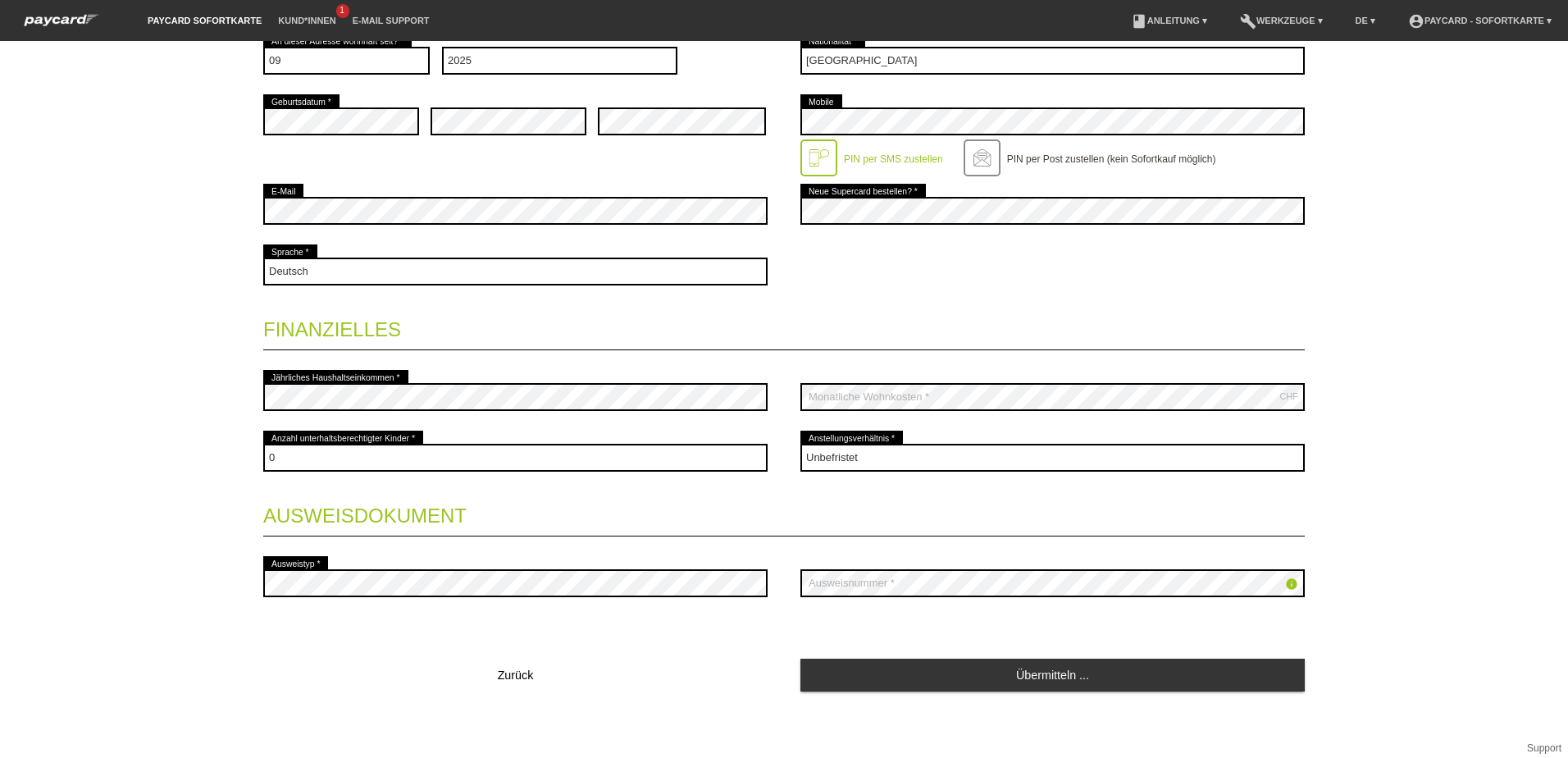
scroll to position [418, 0]
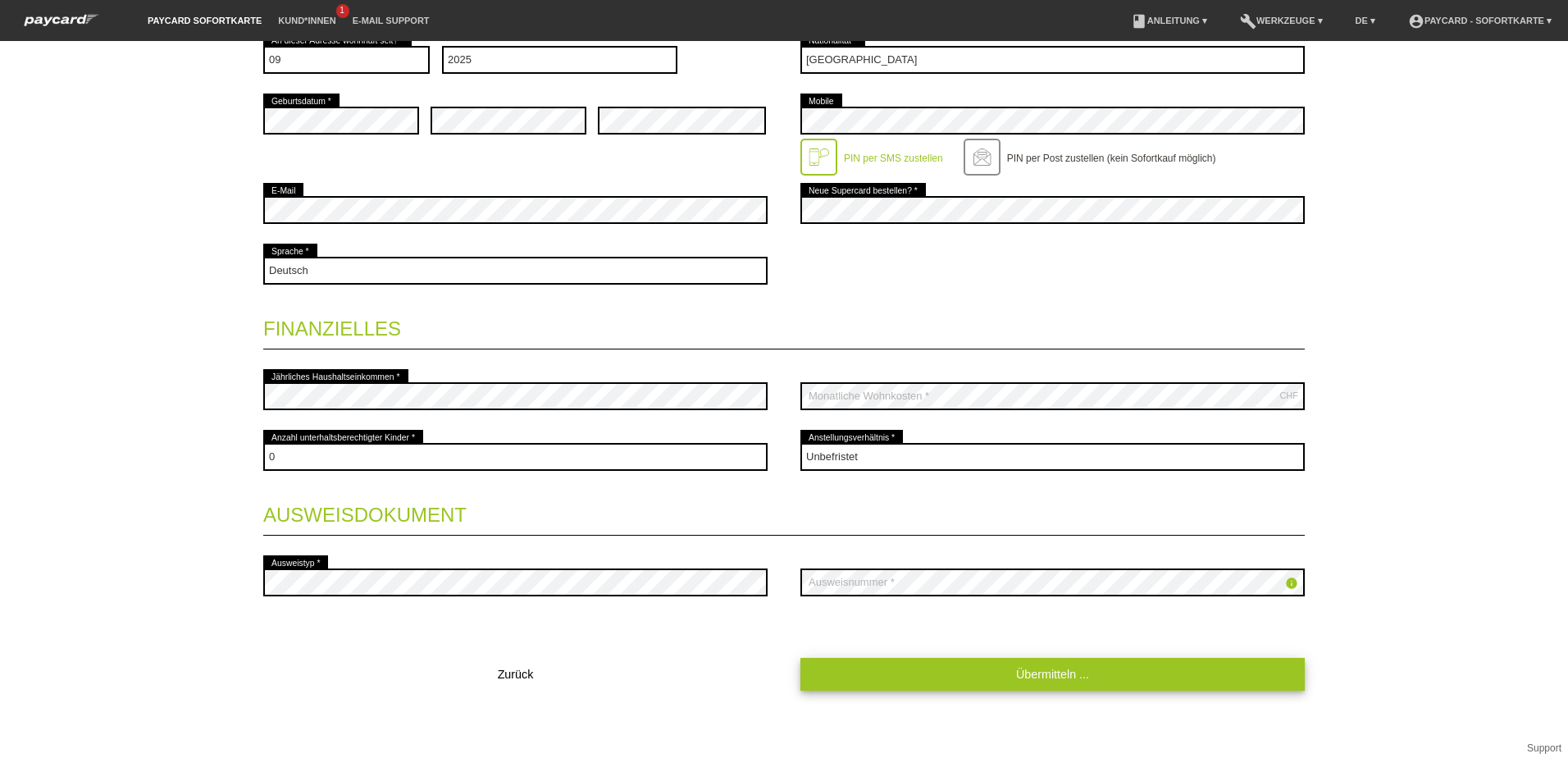
click at [1038, 672] on link "Übermitteln ..." at bounding box center [1052, 673] width 504 height 32
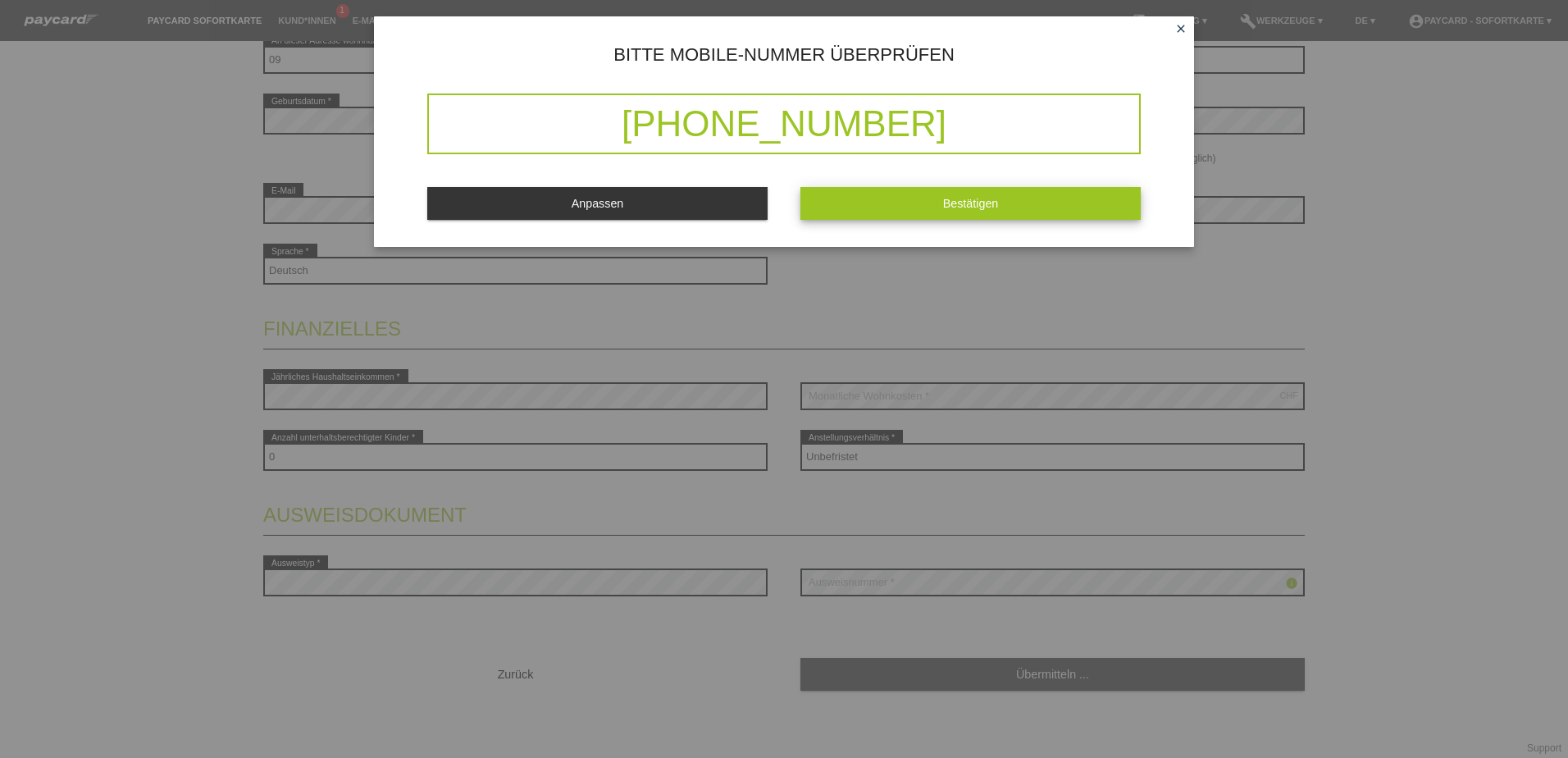
click at [940, 205] on button "Bestätigen" at bounding box center [970, 203] width 340 height 32
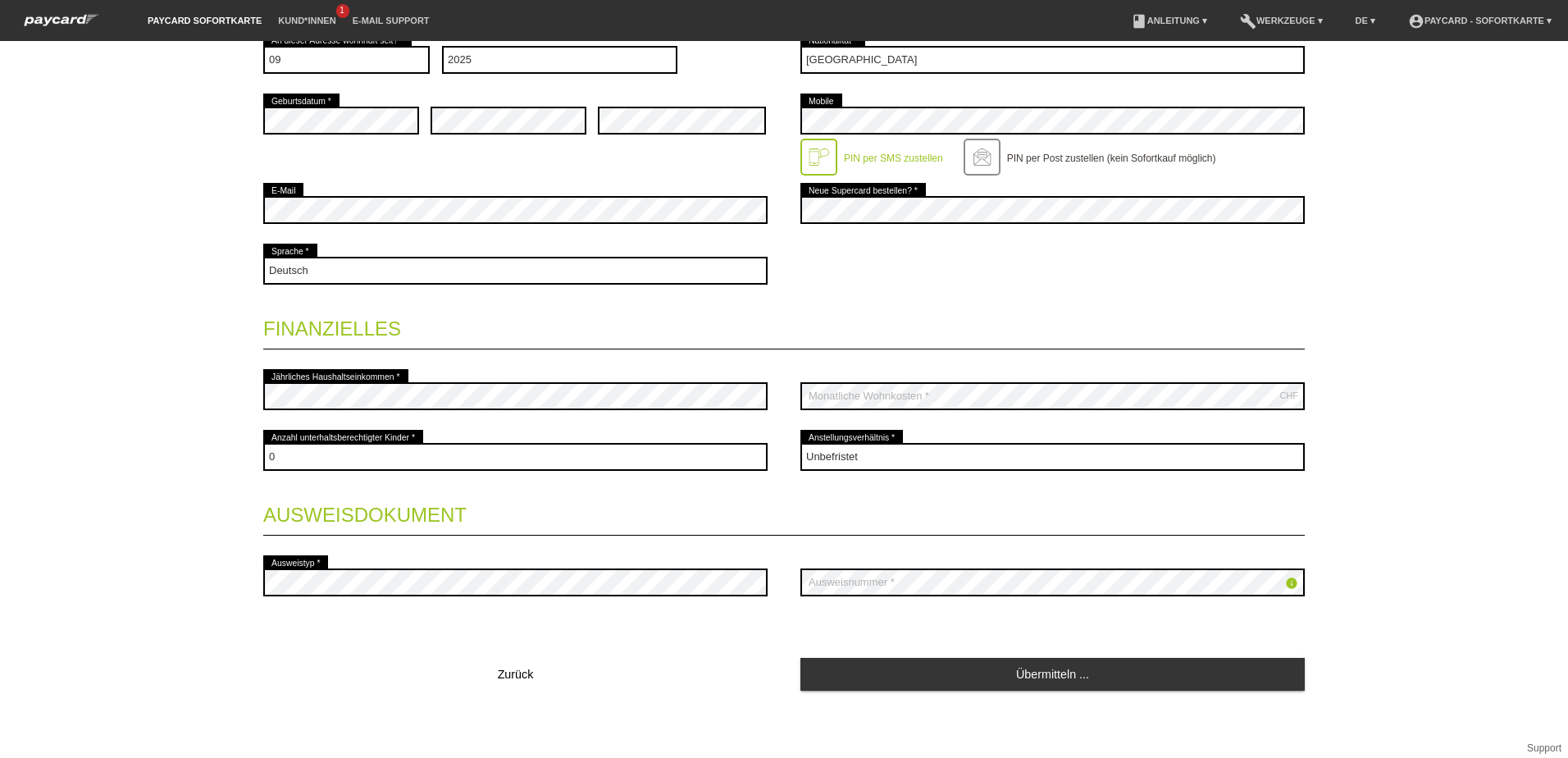
scroll to position [2, 0]
